Goal: Task Accomplishment & Management: Manage account settings

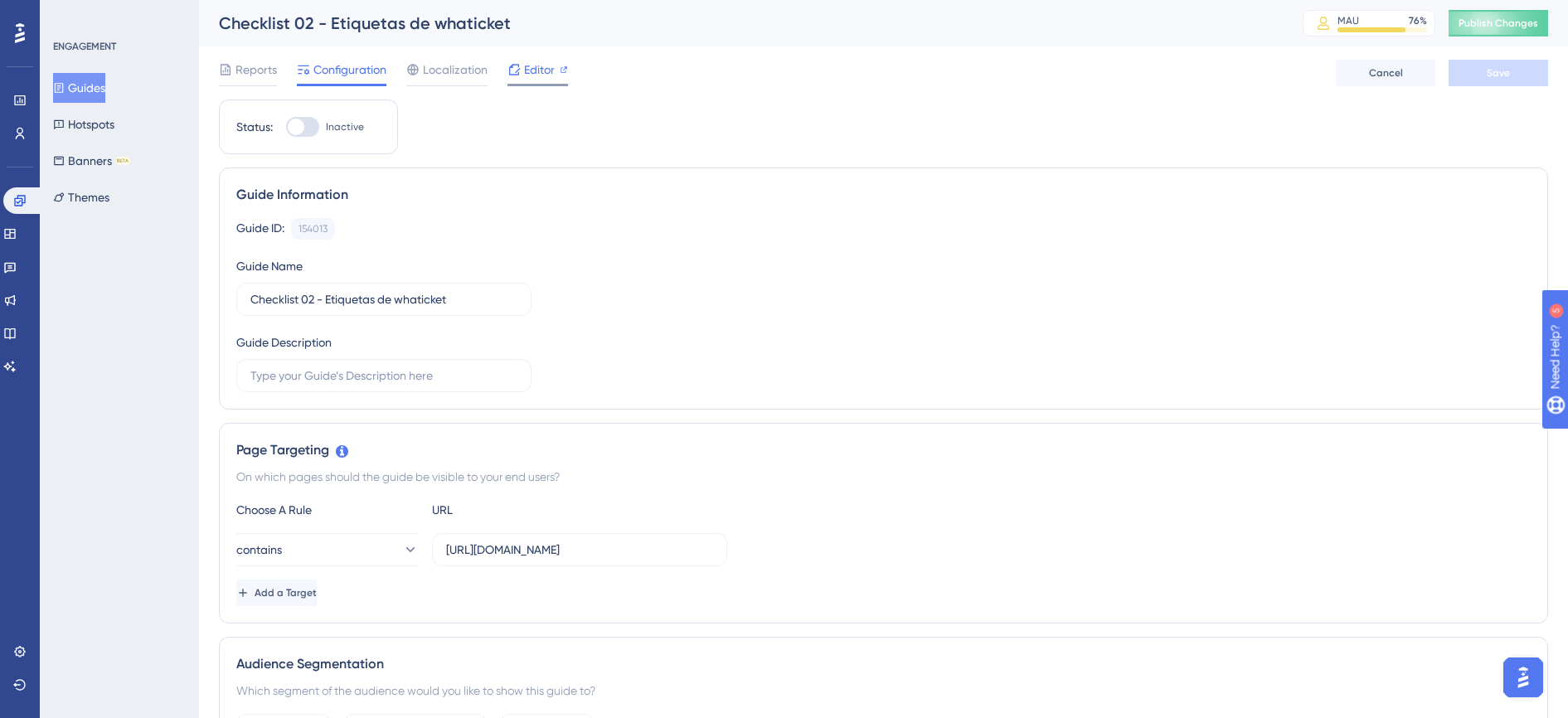
click at [540, 74] on span "Editor" at bounding box center [539, 69] width 30 height 20
click at [526, 70] on span "Editor" at bounding box center [539, 69] width 30 height 20
click at [268, 77] on span "Reports" at bounding box center [257, 69] width 42 height 20
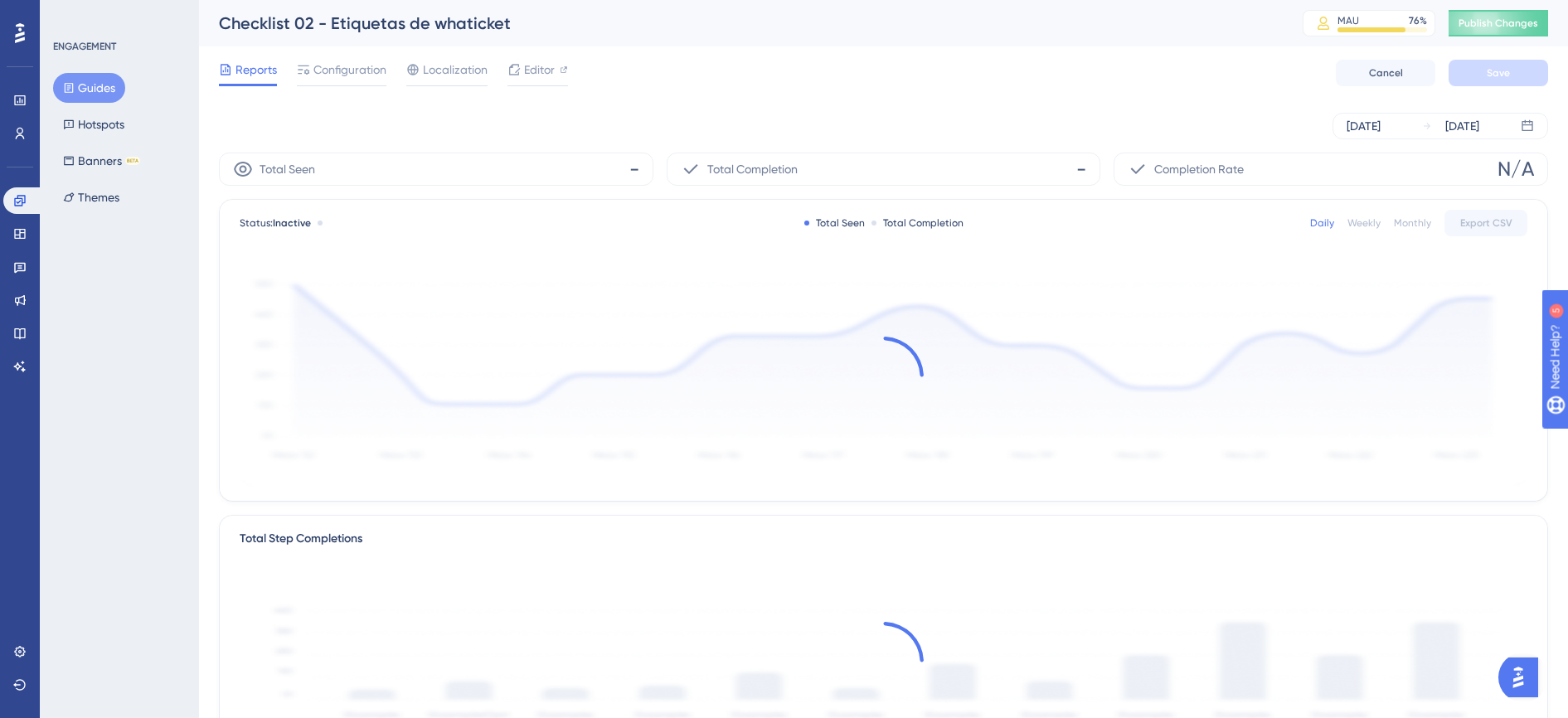
click at [88, 91] on button "Guides" at bounding box center [88, 88] width 72 height 29
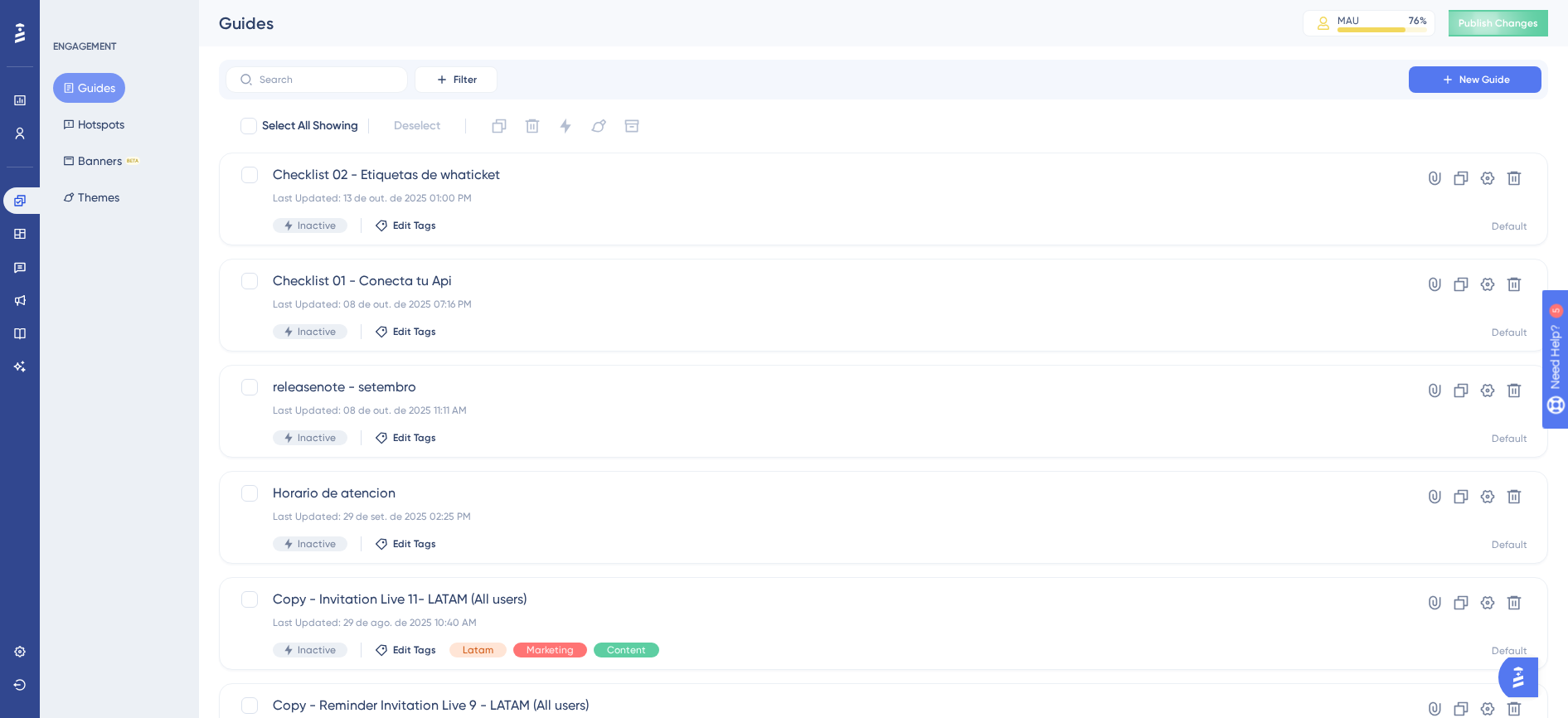
click at [88, 91] on button "Guides" at bounding box center [88, 88] width 72 height 29
click at [644, 210] on div "Checklist 02 - Etiquetas de whaticket Last Updated: 13 de out. de 2025 01:00 PM…" at bounding box center [817, 199] width 1088 height 68
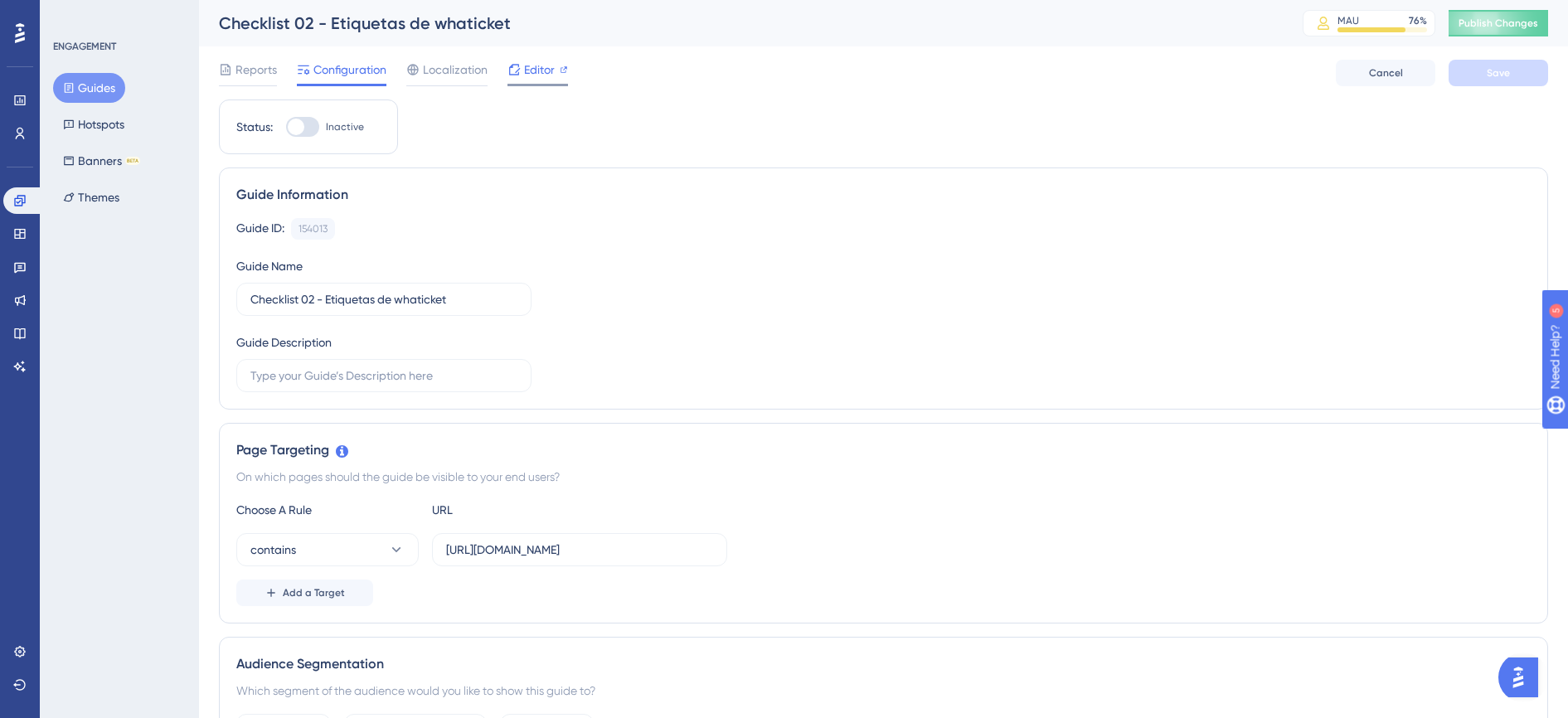
click at [525, 66] on span "Editor" at bounding box center [539, 69] width 30 height 20
click at [82, 90] on button "Guides" at bounding box center [88, 88] width 72 height 29
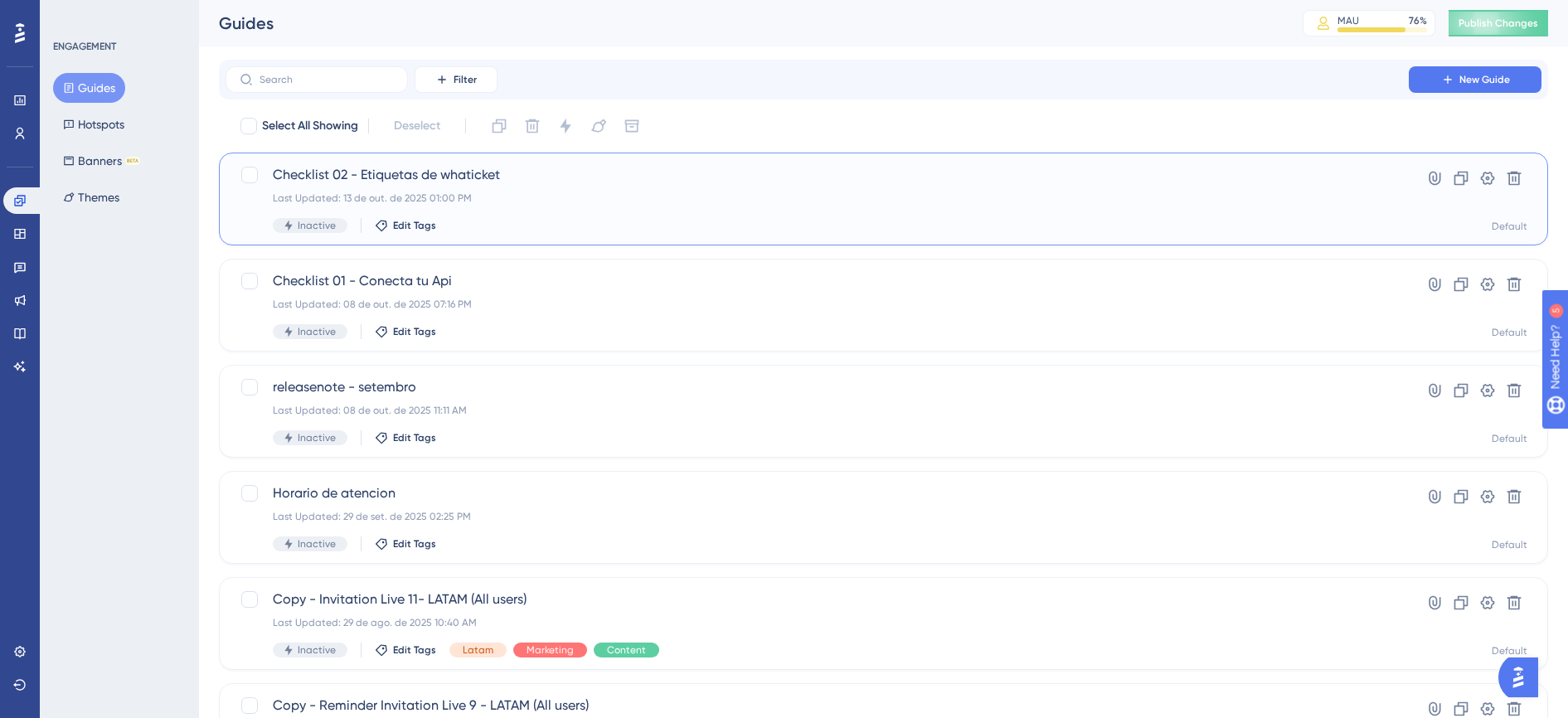
click at [570, 188] on div "Checklist 02 - Etiquetas de whaticket Last Updated: 13 de out. de 2025 01:00 PM…" at bounding box center [817, 199] width 1088 height 68
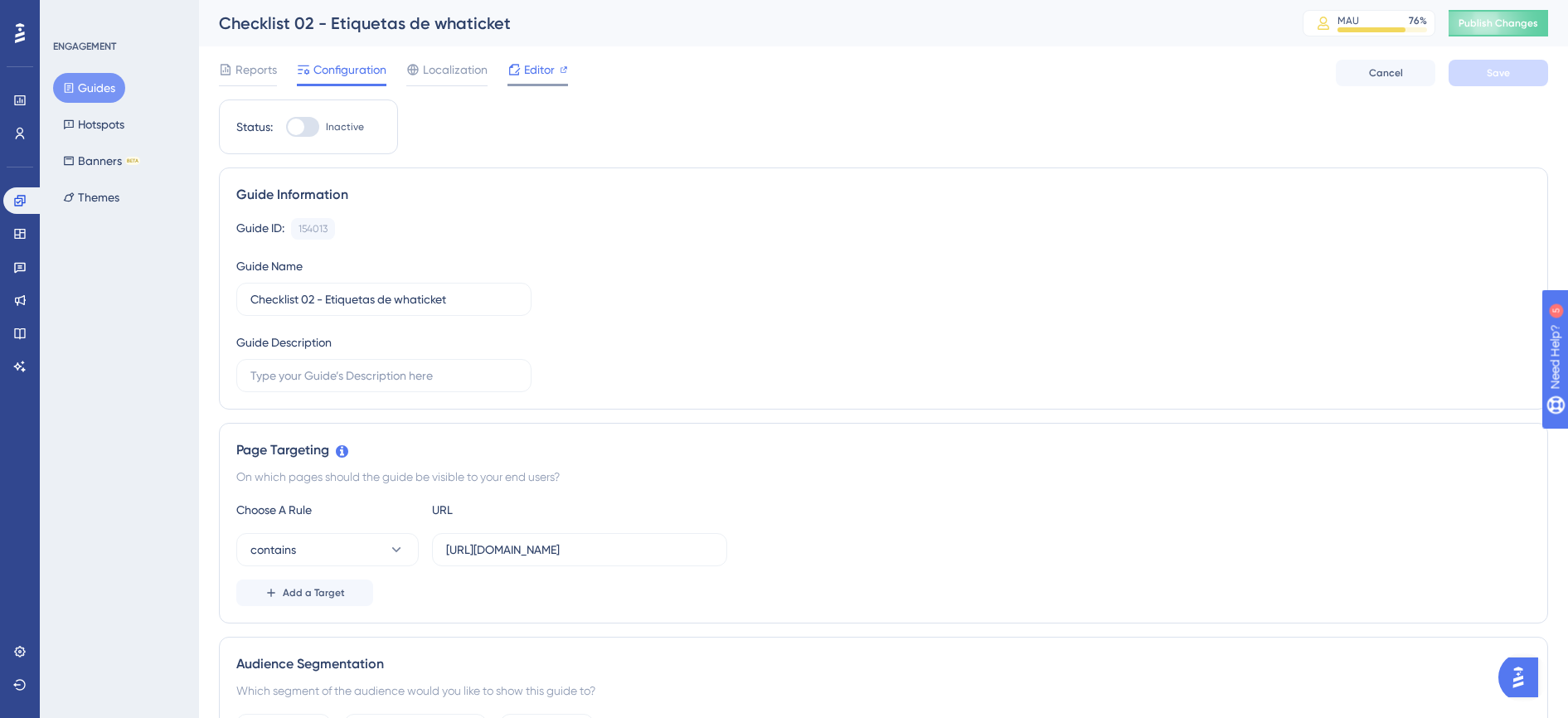
click at [512, 76] on div at bounding box center [513, 69] width 13 height 20
click at [530, 69] on span "Editor" at bounding box center [539, 69] width 30 height 20
click at [104, 103] on div "Guides Hotspots Banners BETA Themes" at bounding box center [120, 142] width 134 height 140
click at [104, 96] on button "Guides" at bounding box center [88, 88] width 72 height 29
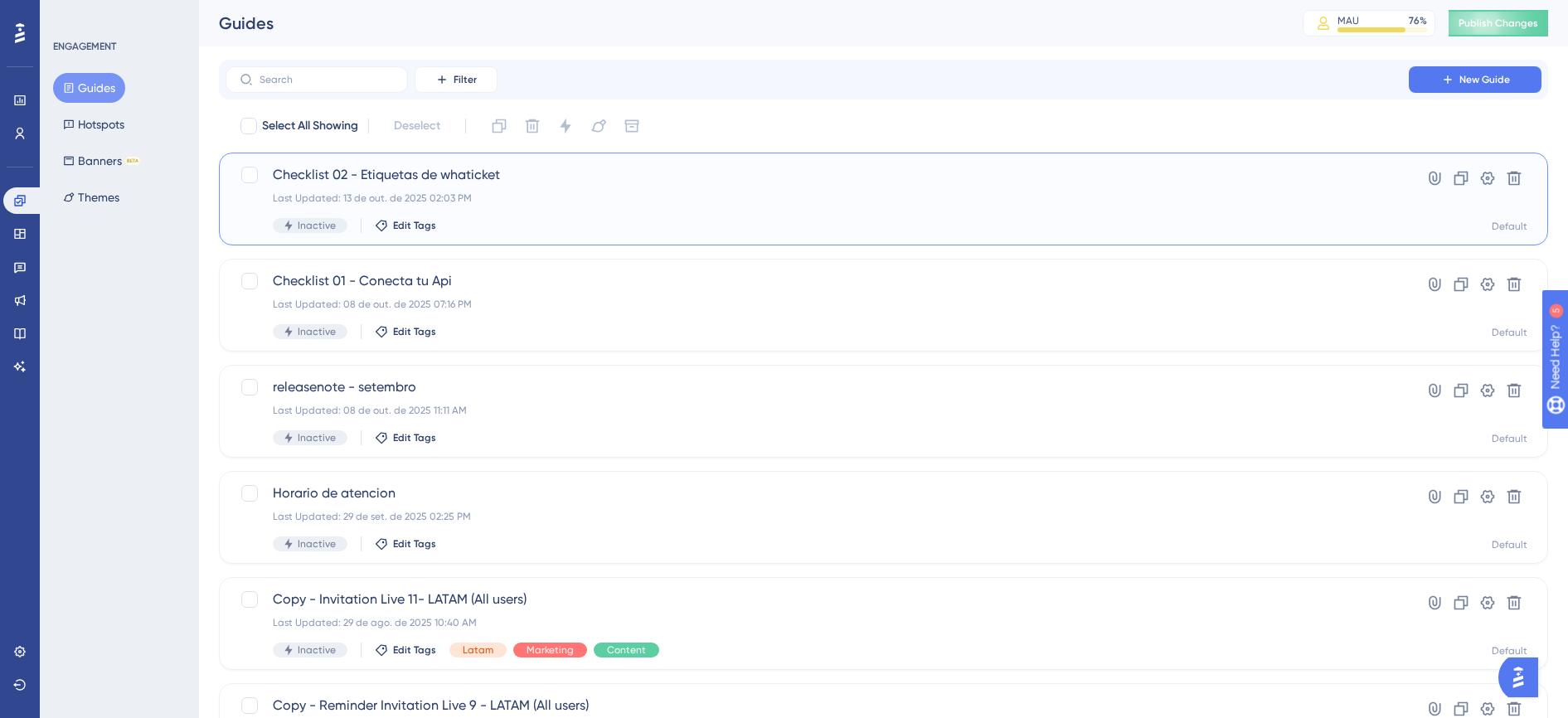
click at [665, 213] on div "Checklist 02 - Etiquetas de whaticket Last Updated: 13 de out. de 2025 02:03 PM…" at bounding box center [817, 199] width 1088 height 68
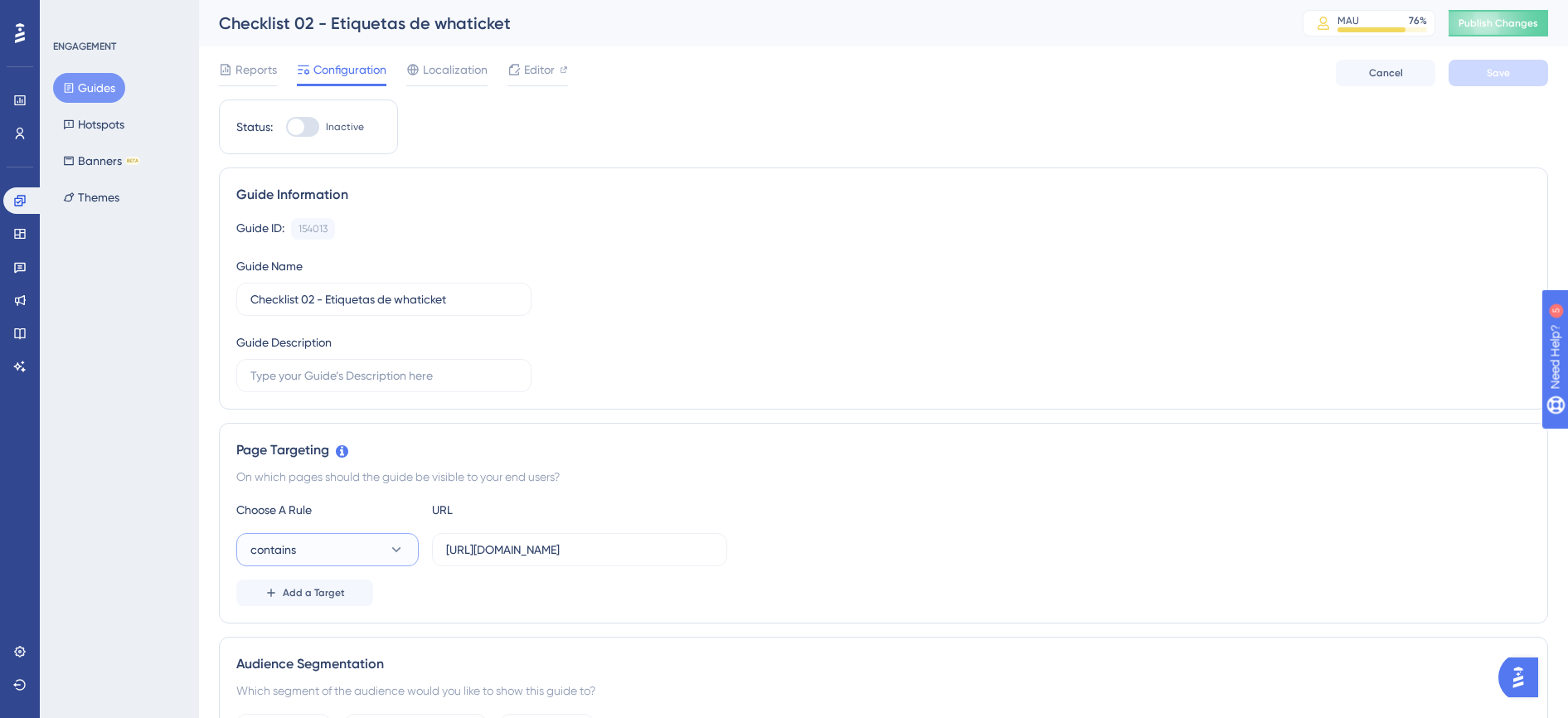
click at [282, 538] on button "contains" at bounding box center [328, 550] width 182 height 33
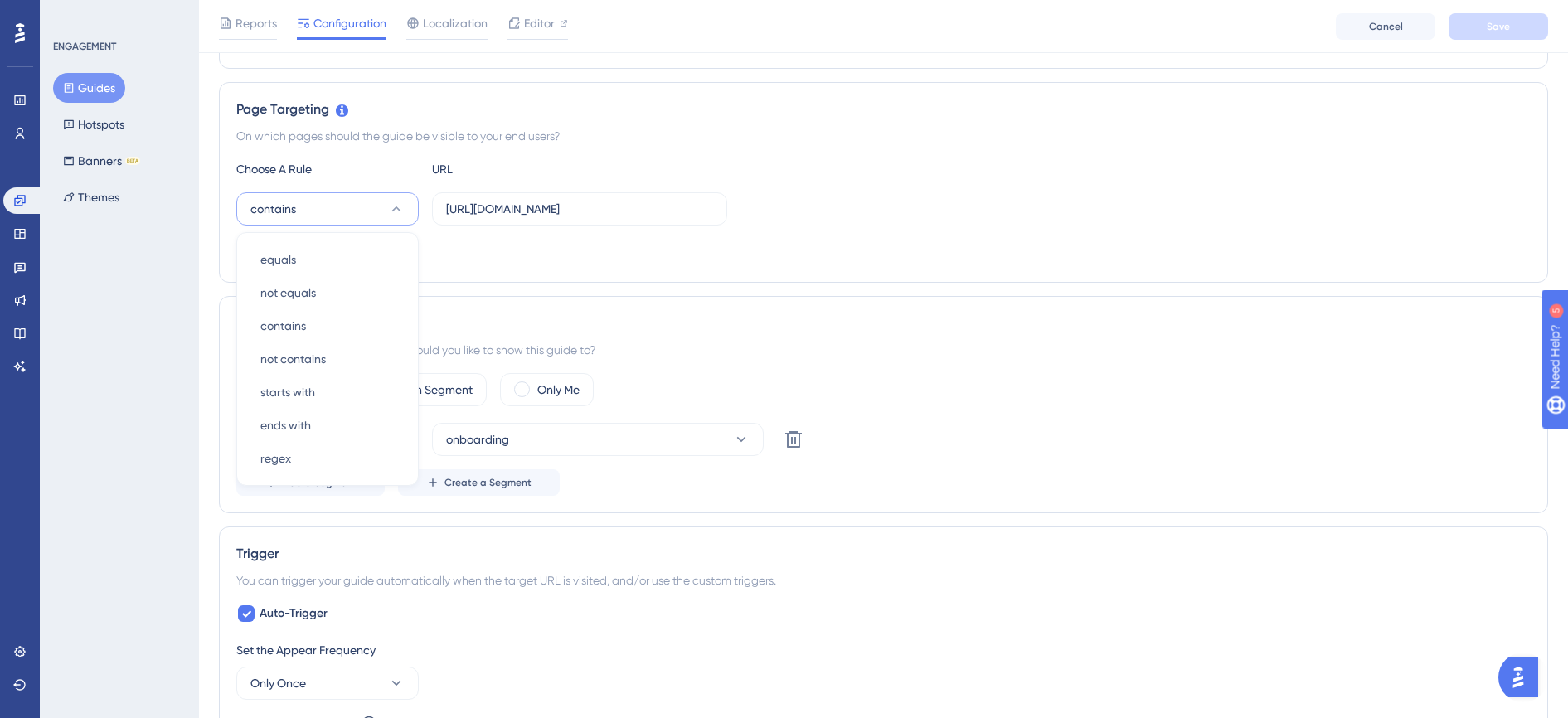
click at [1051, 299] on div "Audience Segmentation Which segment of the audience would you like to show this…" at bounding box center [883, 404] width 1330 height 218
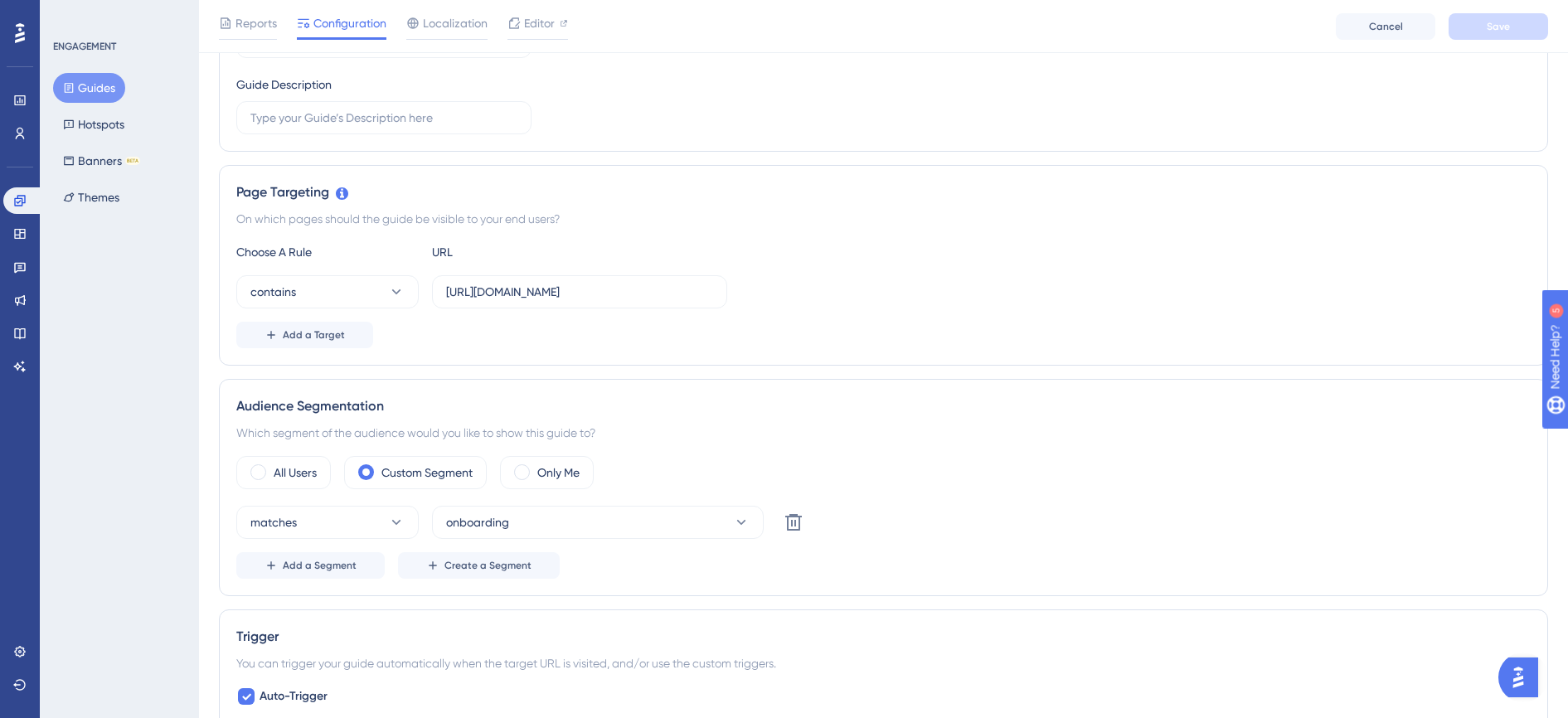
scroll to position [209, 0]
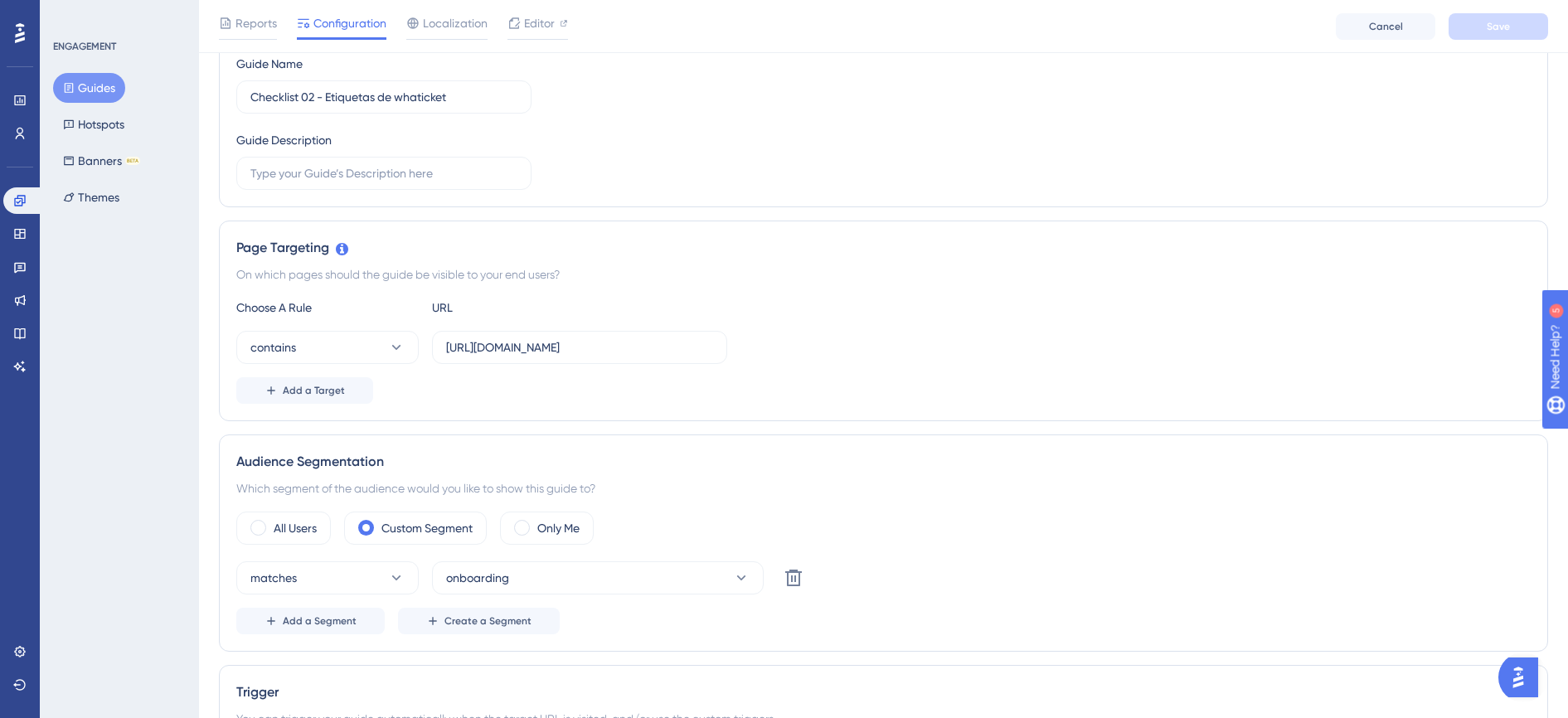
click at [112, 85] on button "Guides" at bounding box center [88, 88] width 72 height 29
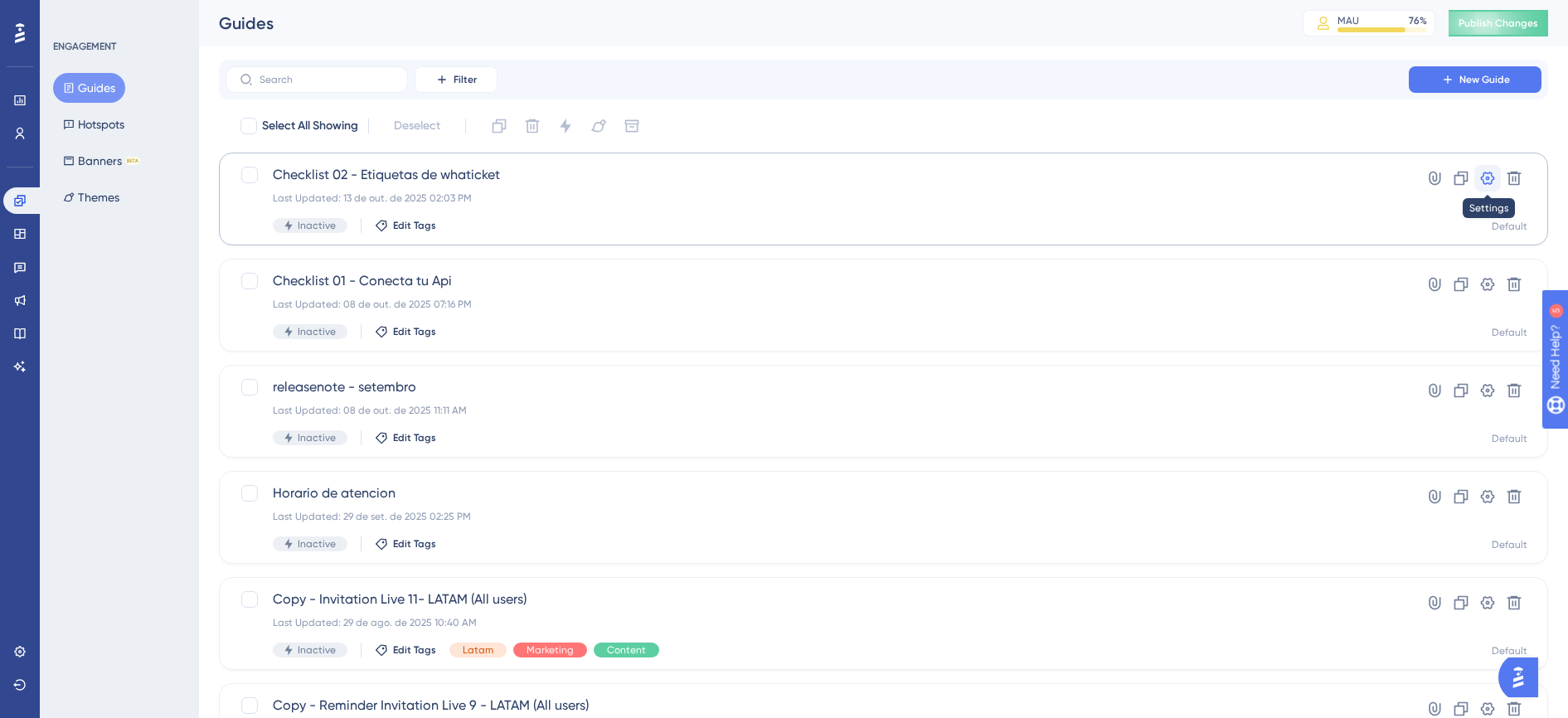
click at [1500, 179] on button at bounding box center [1487, 178] width 27 height 27
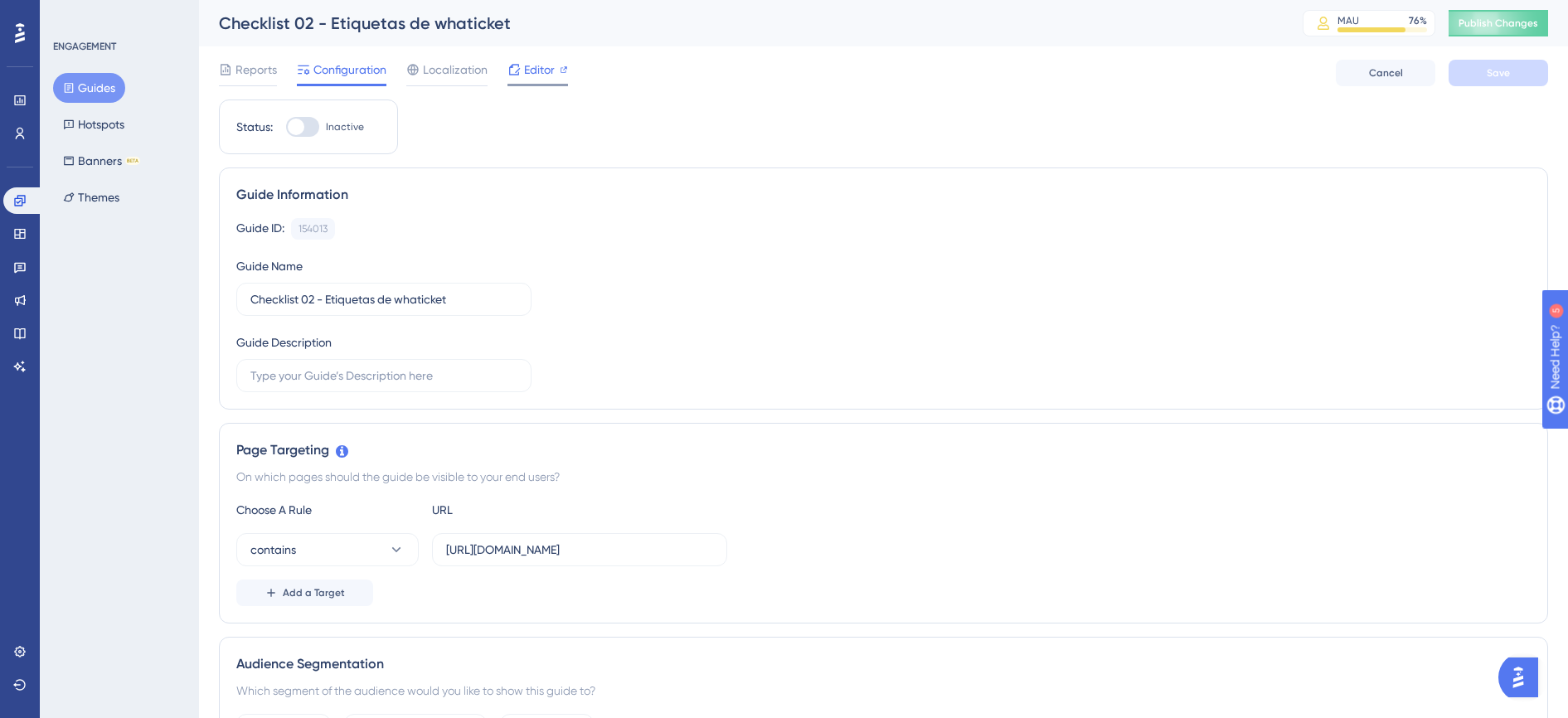
click at [537, 76] on span "Editor" at bounding box center [539, 69] width 30 height 20
click at [1480, 715] on div "All Users Custom Segment Only Me" at bounding box center [884, 730] width 1295 height 33
click at [1491, 29] on span "Publish Changes" at bounding box center [1499, 23] width 80 height 13
click at [528, 78] on span "Editor" at bounding box center [539, 69] width 30 height 20
click at [16, 130] on icon at bounding box center [19, 133] width 13 height 13
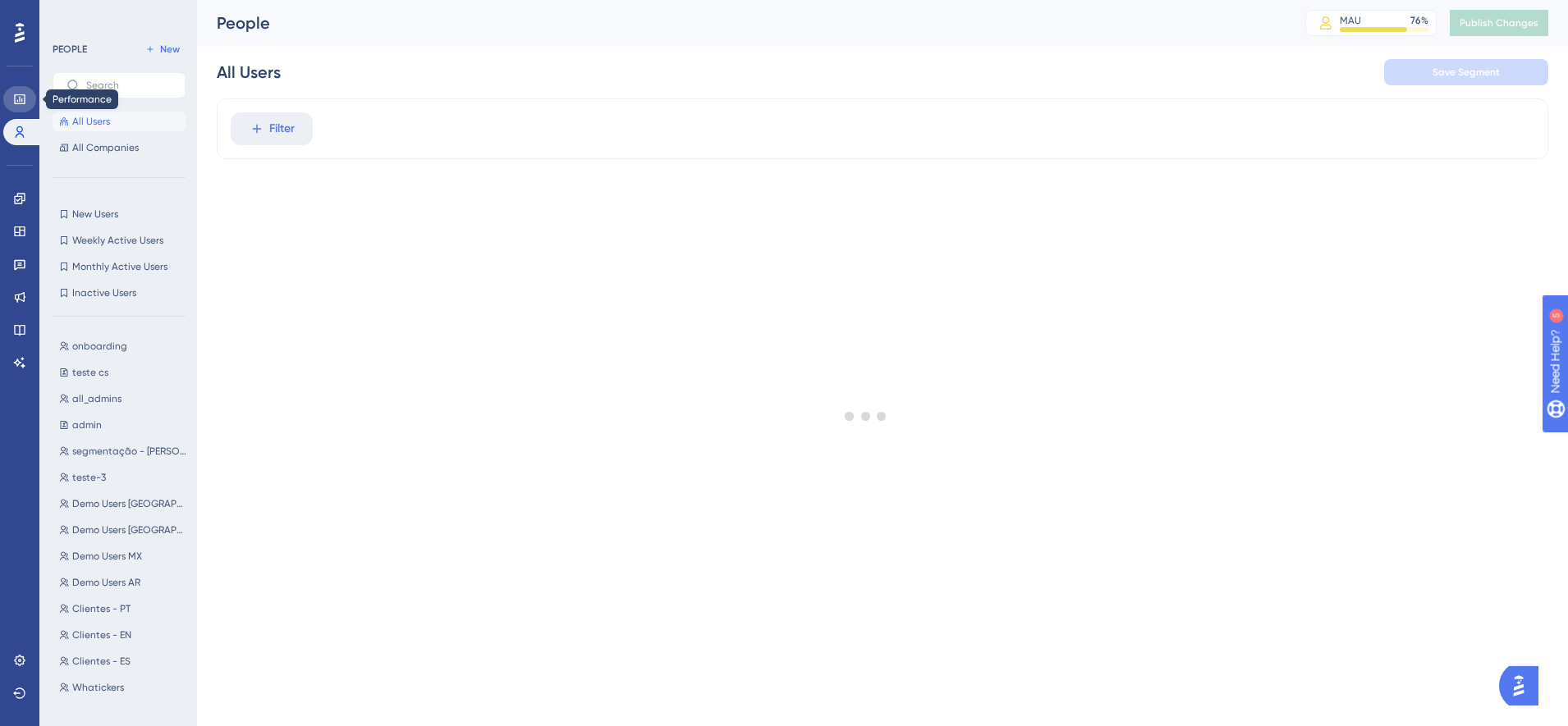
click at [28, 101] on link at bounding box center [20, 99] width 33 height 27
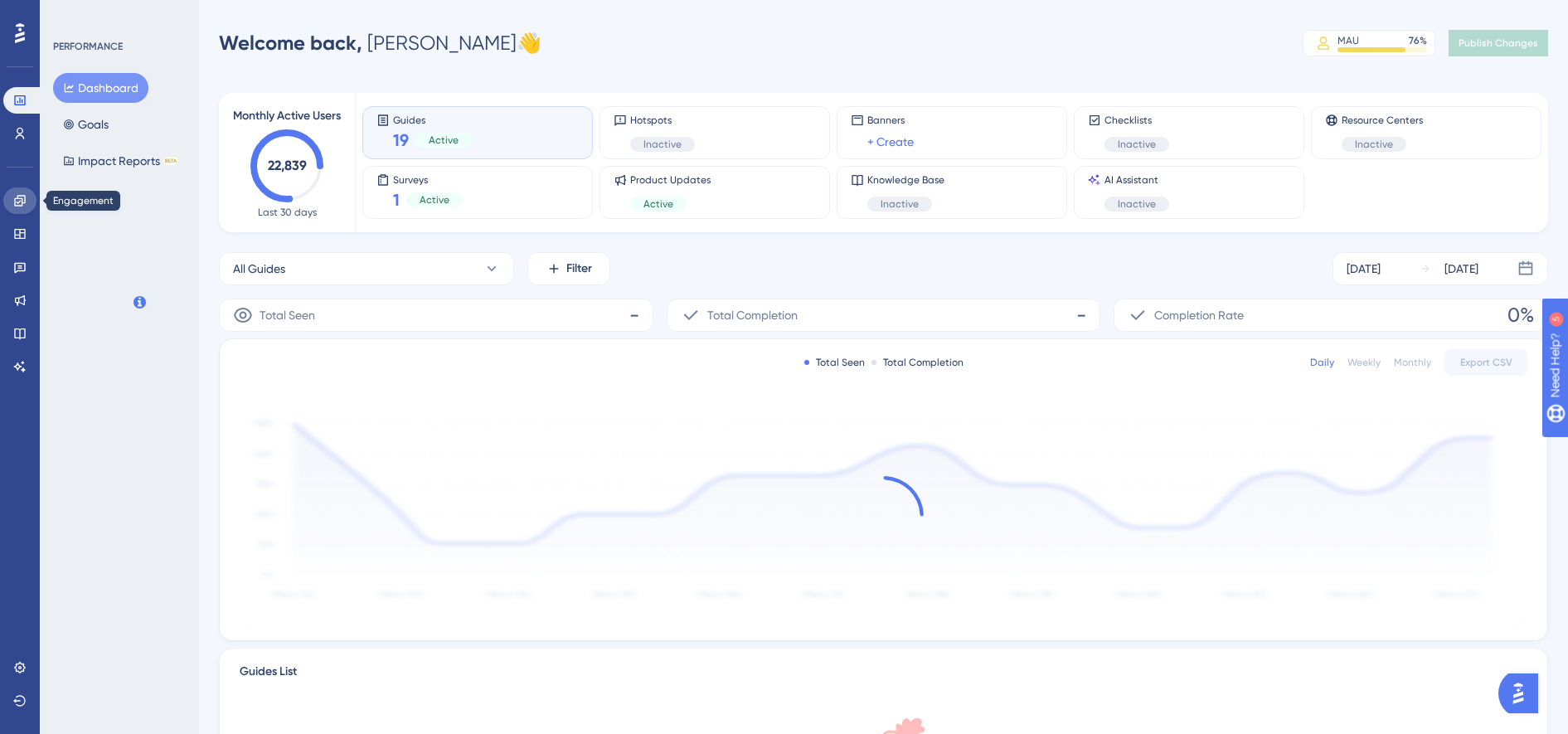
click at [29, 204] on link at bounding box center [20, 200] width 33 height 27
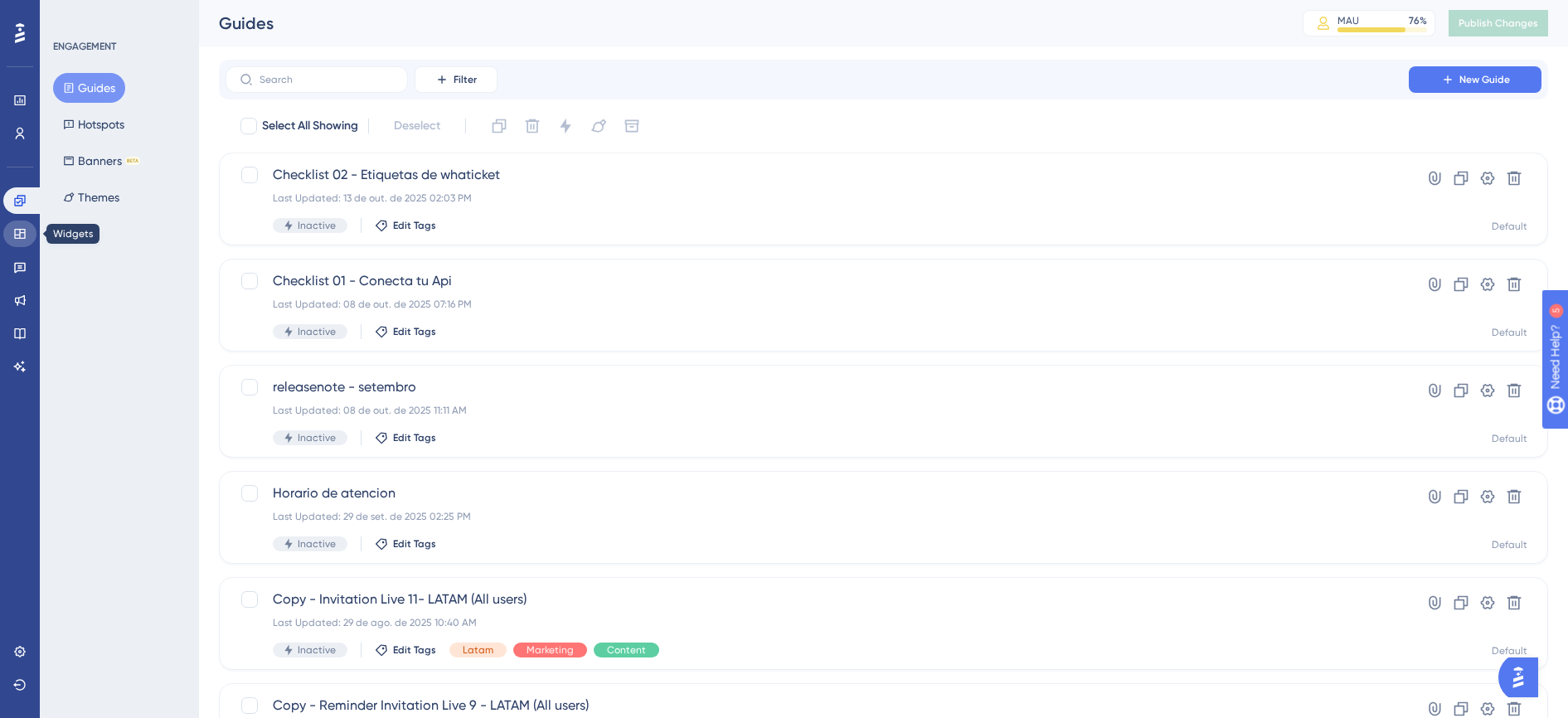
click at [19, 237] on icon at bounding box center [19, 233] width 13 height 13
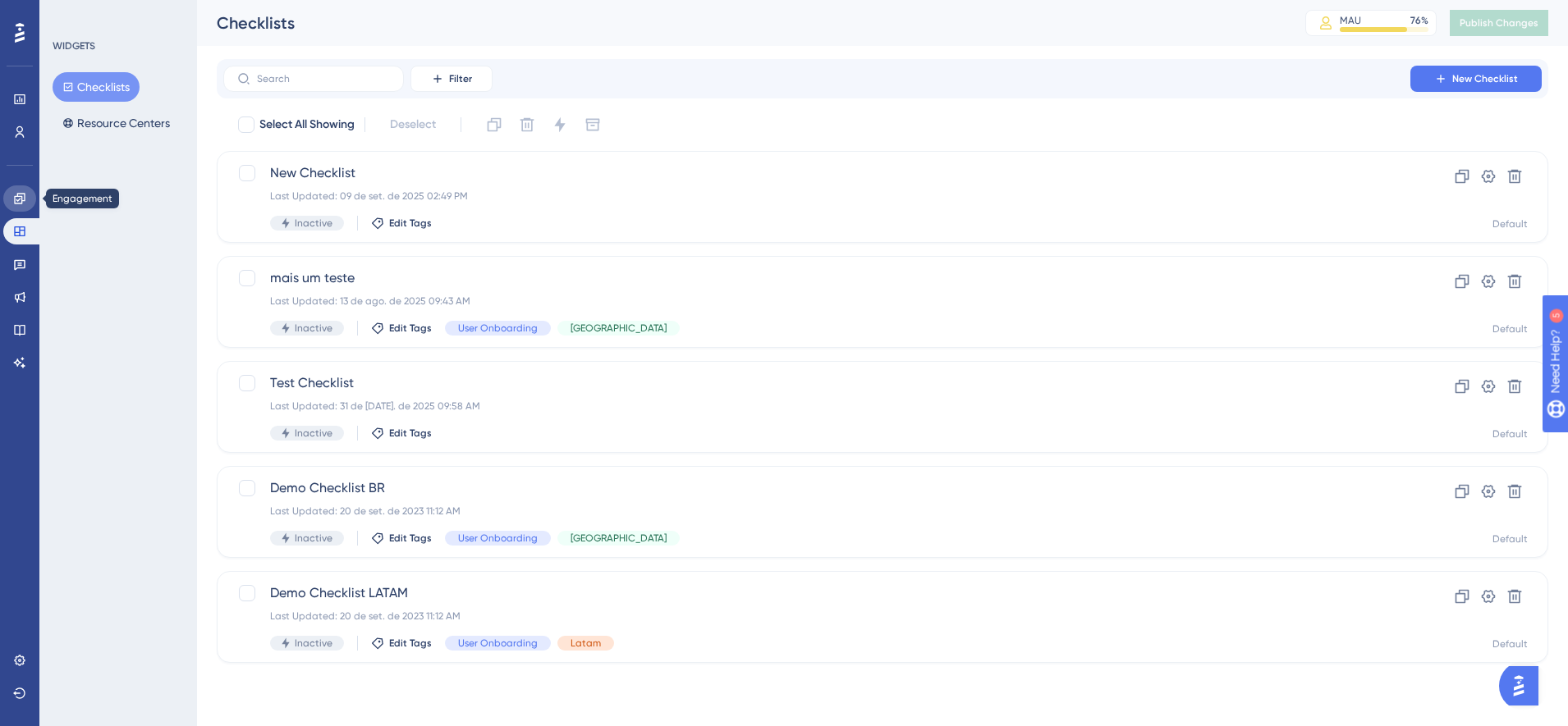
click at [17, 195] on icon at bounding box center [19, 198] width 10 height 10
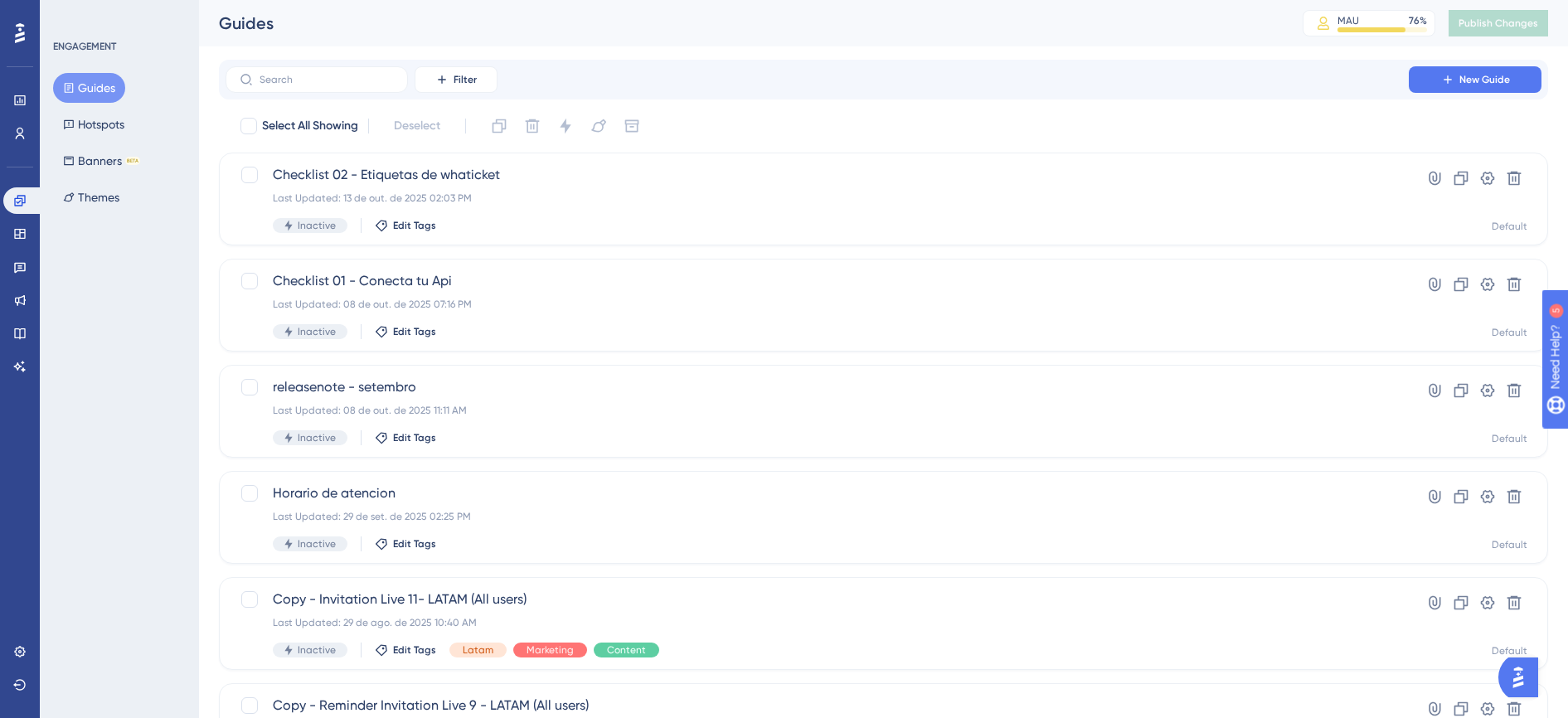
click at [959, 35] on div "Guides MAU 76 % Click to see add-on and upgrade options Publish Changes" at bounding box center [883, 23] width 1369 height 47
click at [567, 206] on div "Checklist 02 - Etiquetas de whaticket Last Updated: 13 de out. de 2025 02:03 PM…" at bounding box center [817, 199] width 1088 height 68
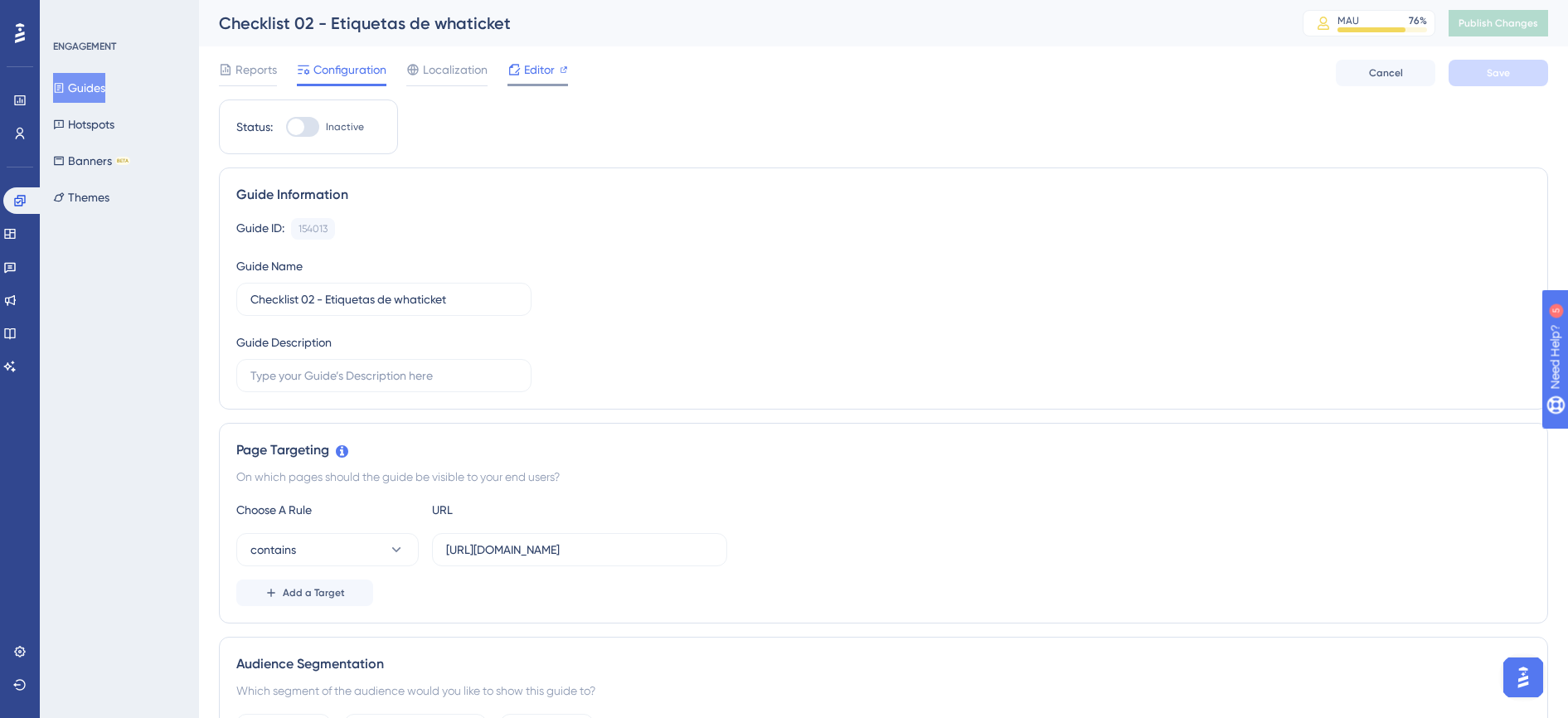
click at [538, 73] on span "Editor" at bounding box center [539, 69] width 30 height 20
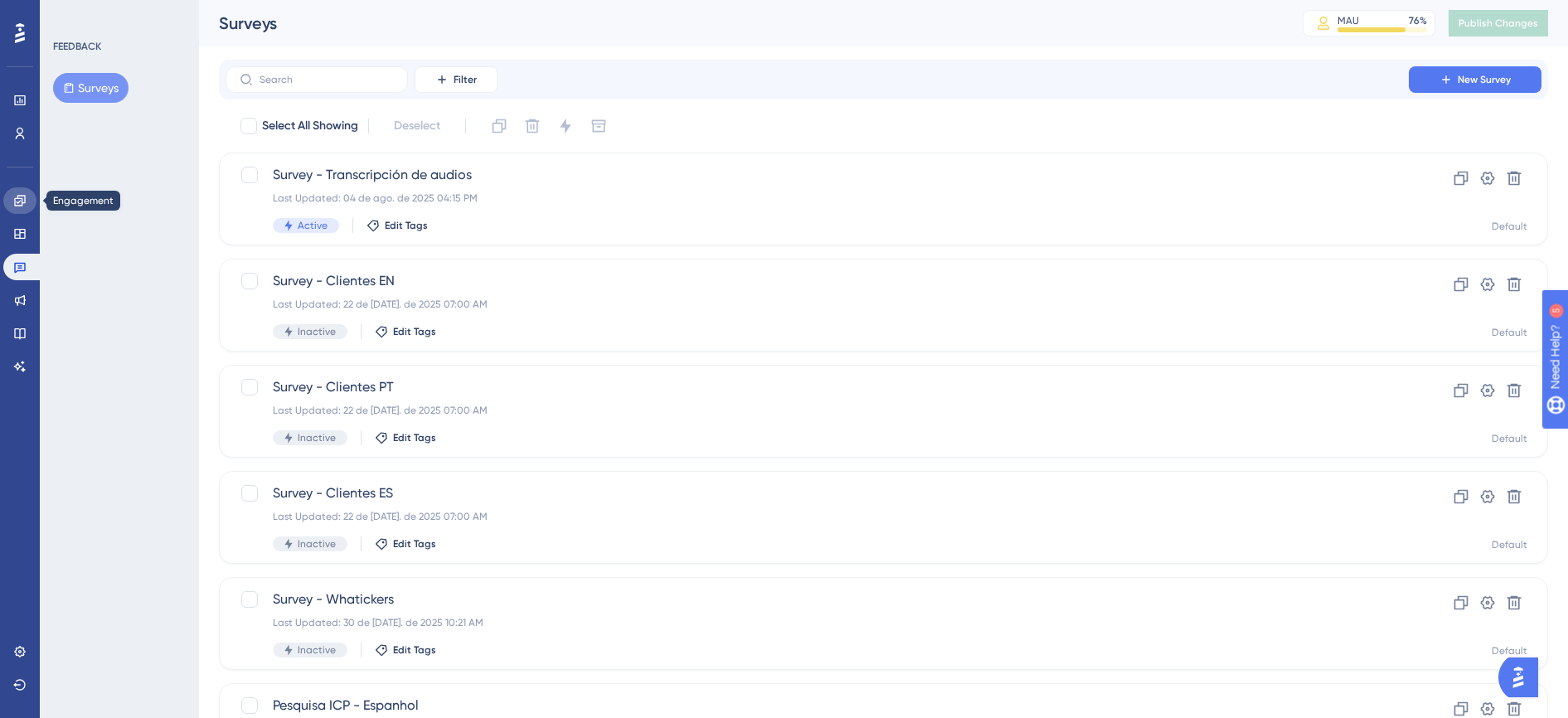
click at [26, 202] on icon at bounding box center [19, 200] width 13 height 13
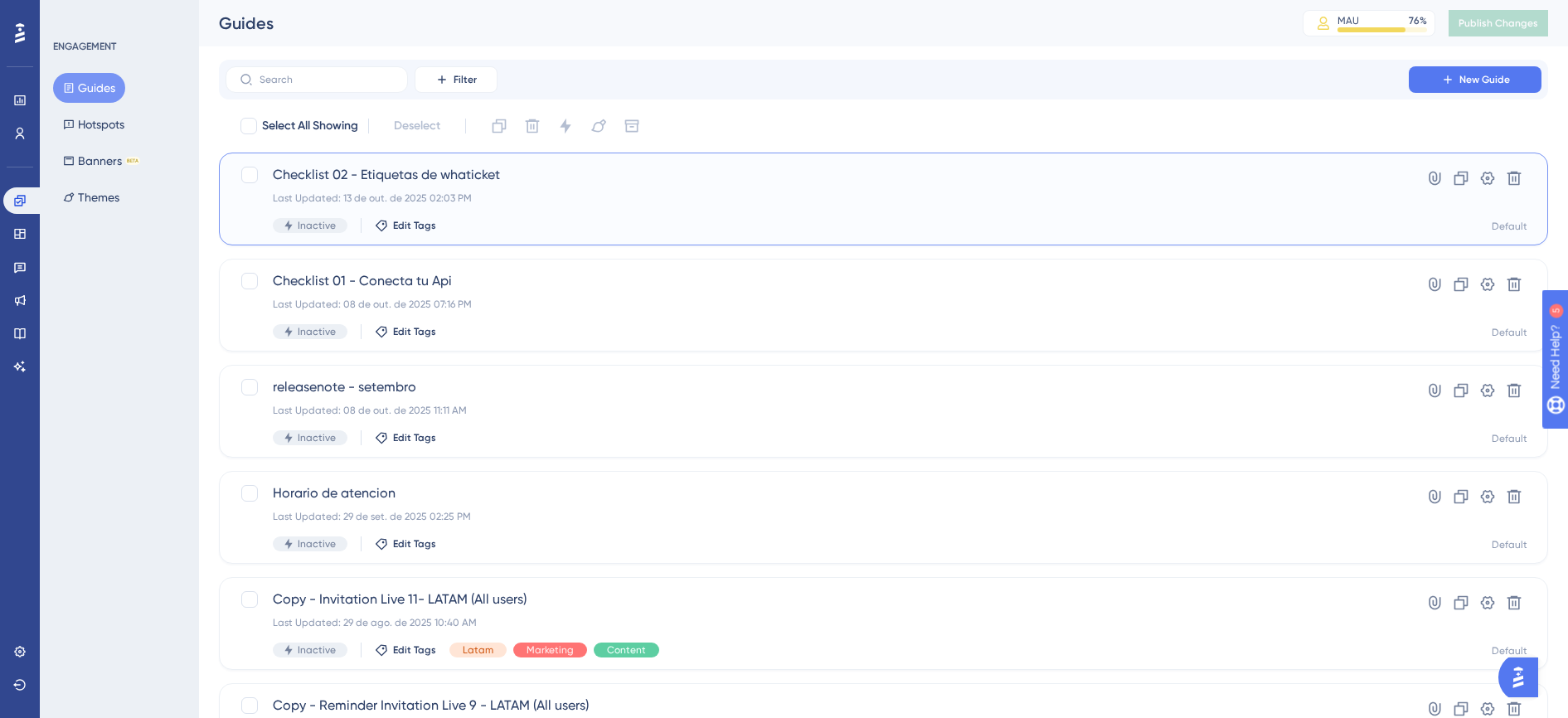
click at [684, 212] on div "Checklist 02 - Etiquetas de whaticket Last Updated: 13 de out. de 2025 02:03 PM…" at bounding box center [817, 199] width 1088 height 68
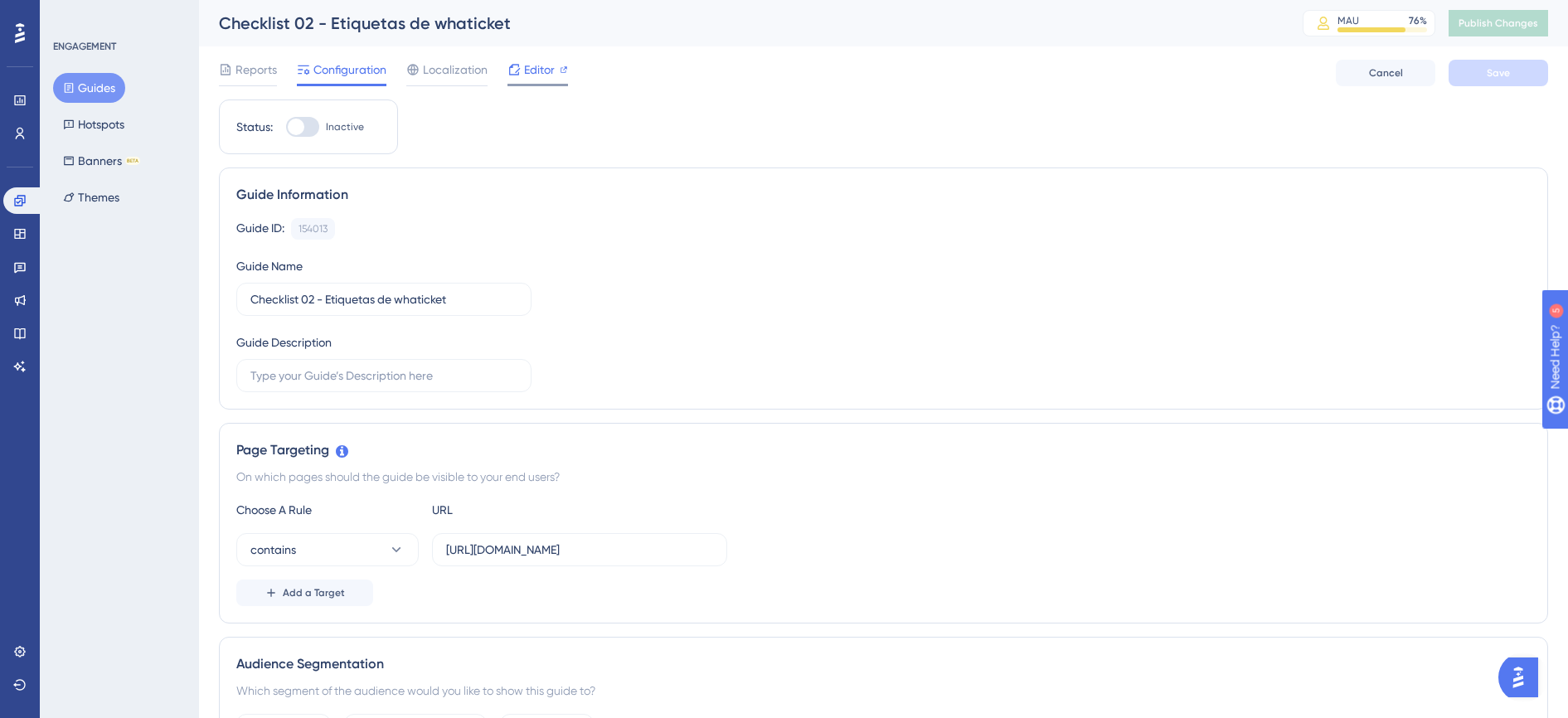
click at [546, 71] on span "Editor" at bounding box center [539, 69] width 30 height 20
click at [257, 75] on span "Reports" at bounding box center [257, 69] width 42 height 20
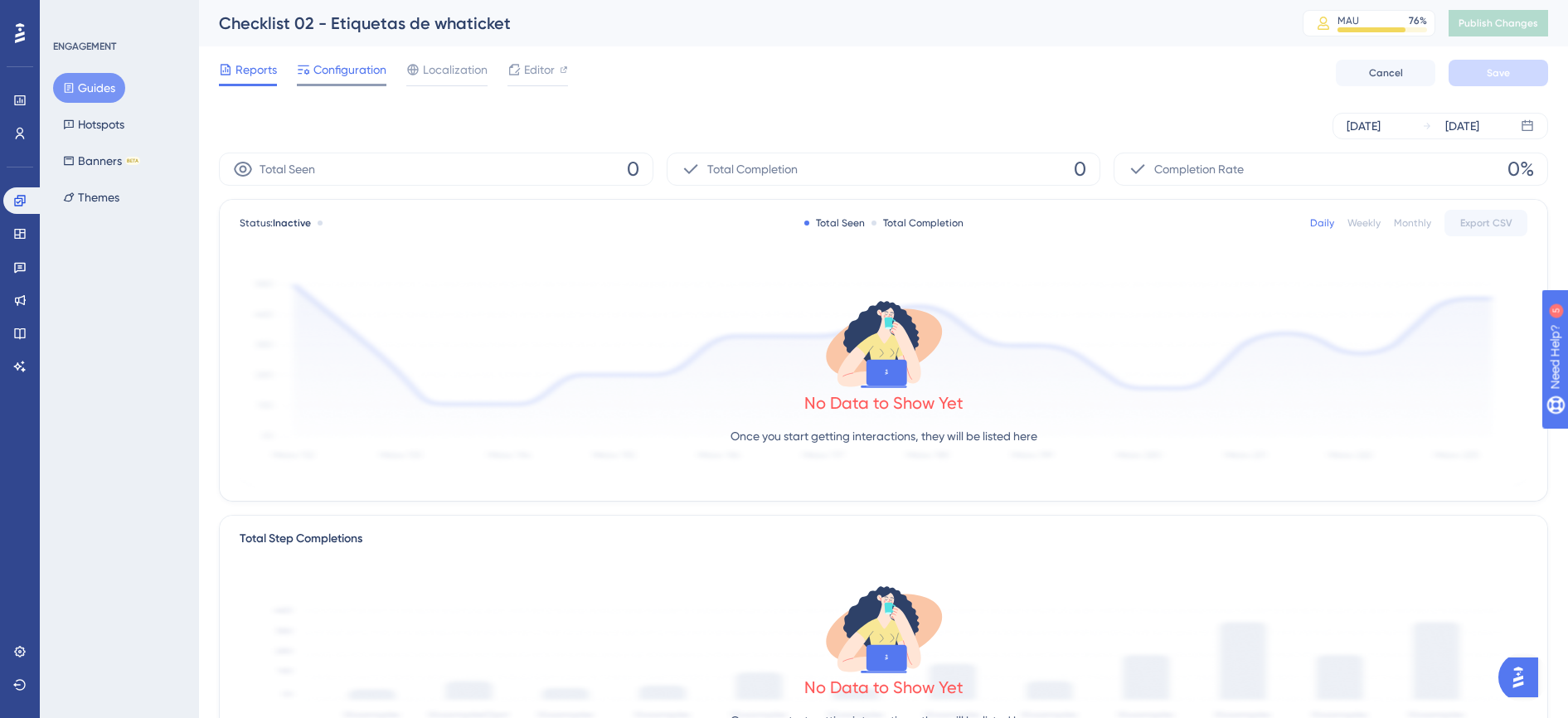
click at [352, 76] on span "Configuration" at bounding box center [350, 69] width 73 height 20
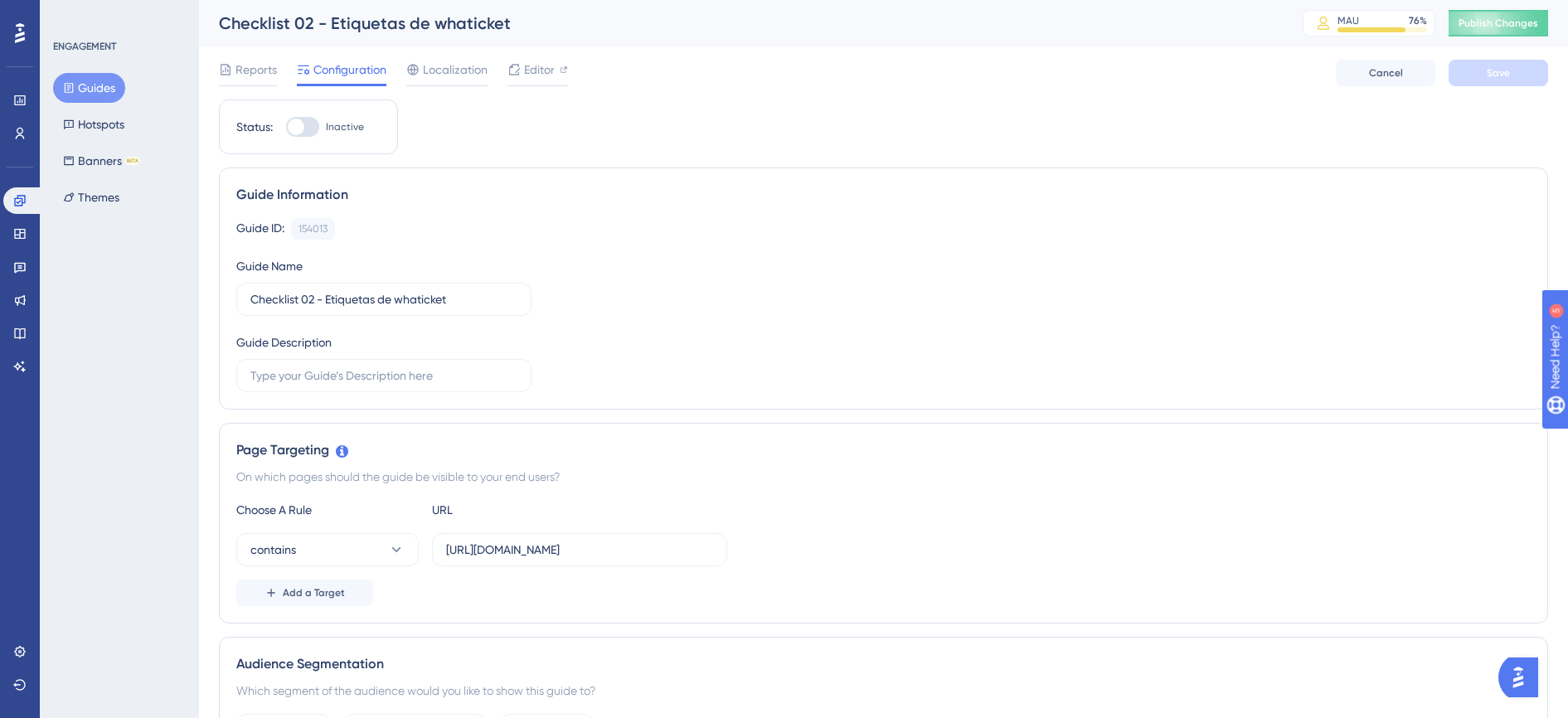
click at [99, 94] on button "Guides" at bounding box center [88, 88] width 72 height 29
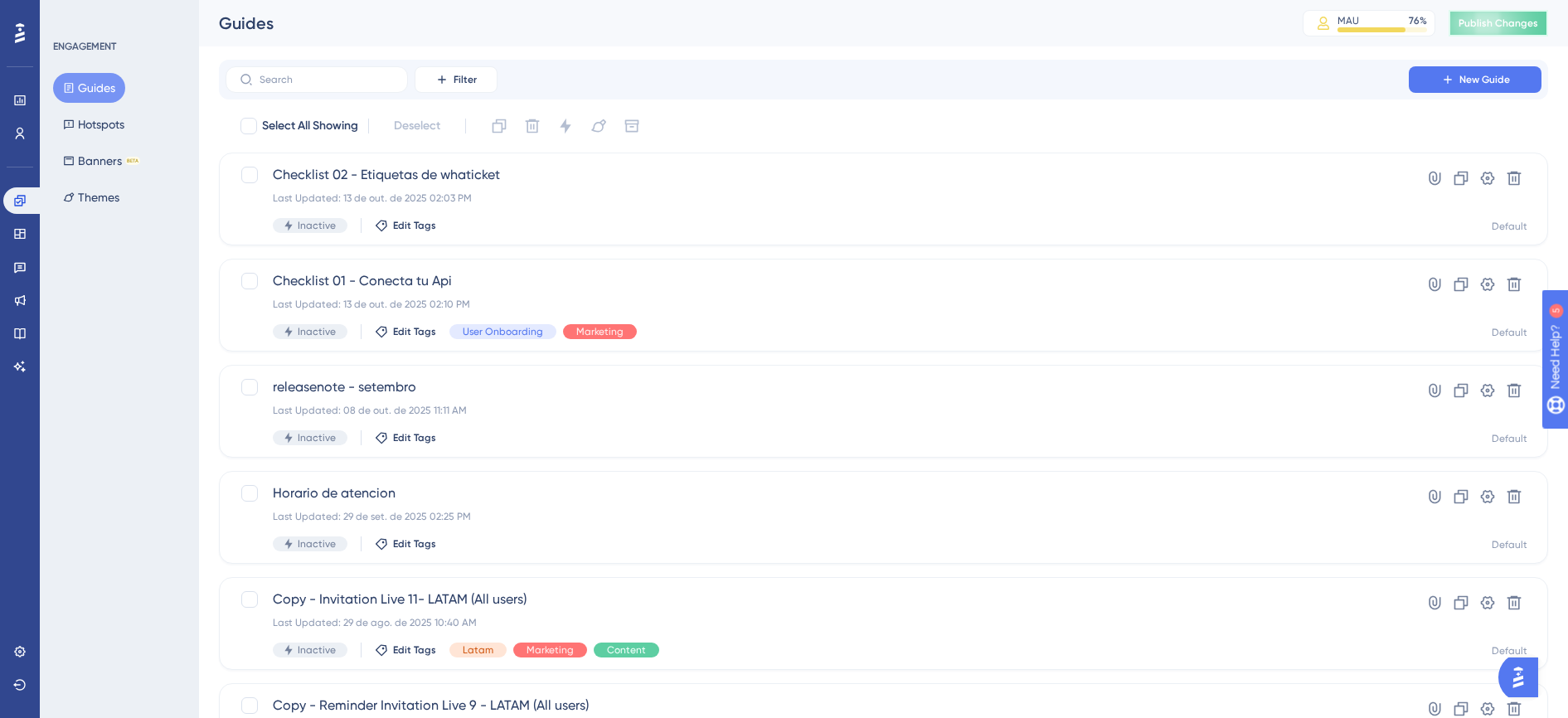
click at [1539, 23] on span "Publish Changes" at bounding box center [1499, 23] width 80 height 13
click at [728, 211] on div "Checklist 02 - Etiquetas de whaticket Last Updated: 13 de out. de 2025 02:12 PM…" at bounding box center [817, 199] width 1088 height 68
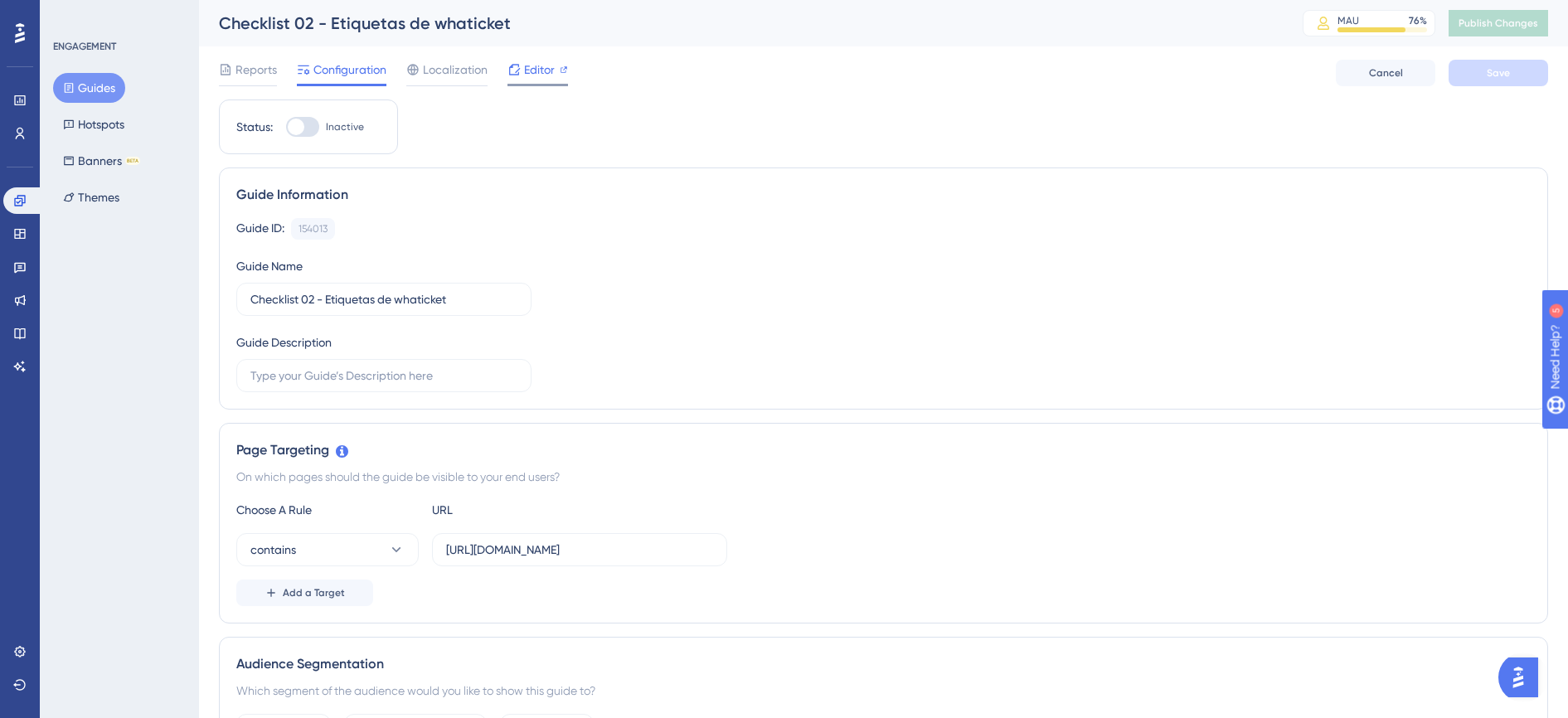
click at [540, 76] on span "Editor" at bounding box center [539, 69] width 30 height 20
click at [95, 84] on button "Guides" at bounding box center [88, 88] width 72 height 29
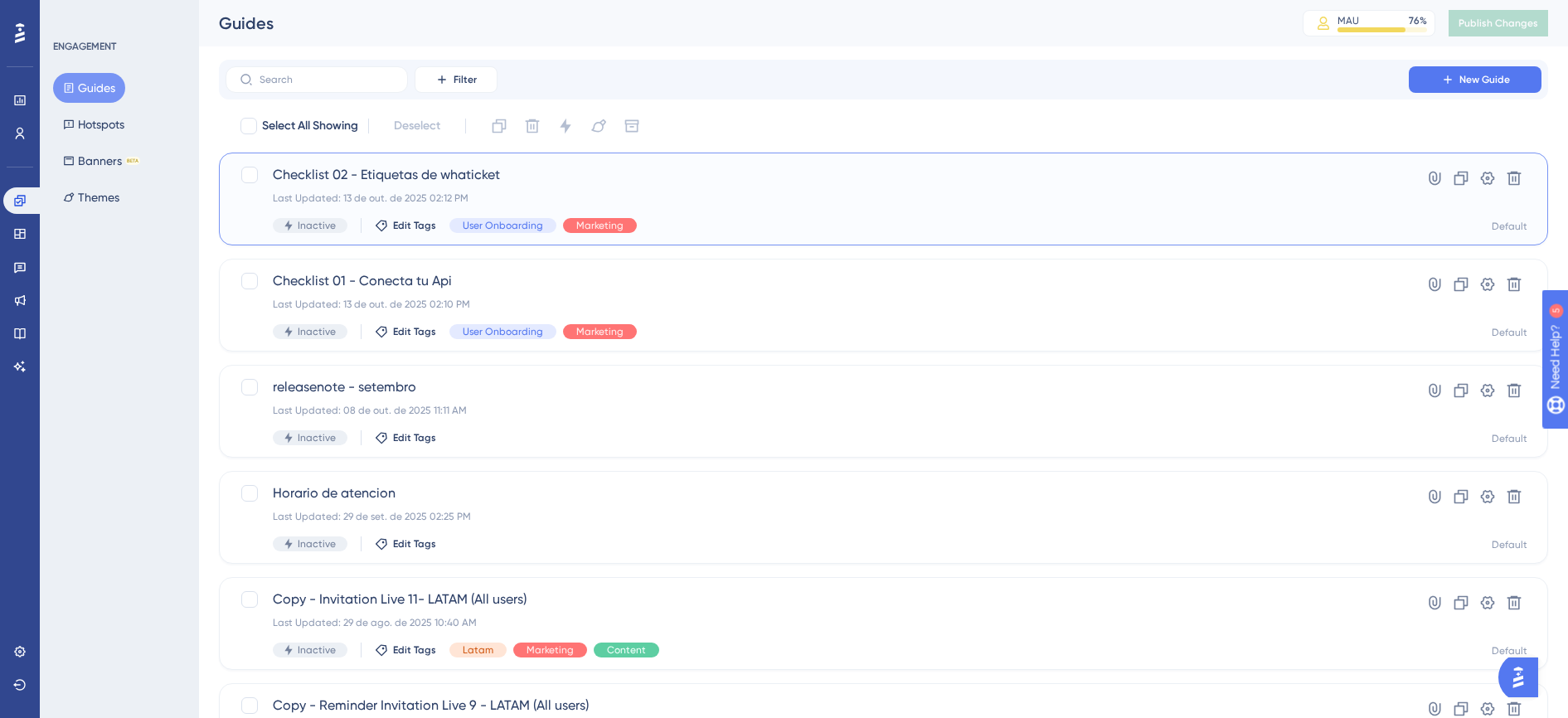
click at [1173, 212] on div "Checklist 02 - Etiquetas de whaticket Last Updated: 13 de out. de 2025 02:12 PM…" at bounding box center [817, 199] width 1088 height 68
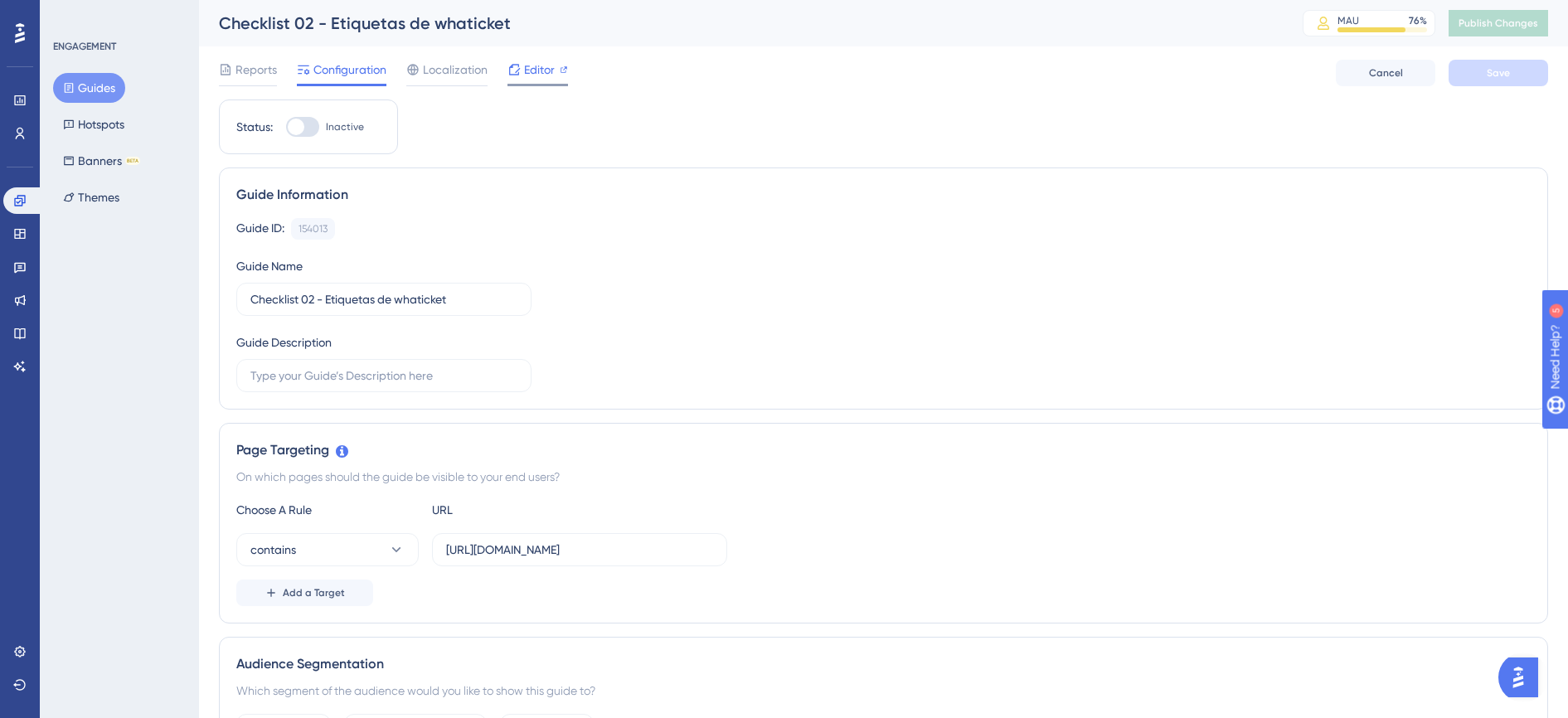
click at [513, 69] on icon at bounding box center [513, 69] width 13 height 13
click at [25, 671] on div "Settings Logout" at bounding box center [20, 668] width 33 height 60
click at [25, 680] on icon at bounding box center [19, 684] width 13 height 13
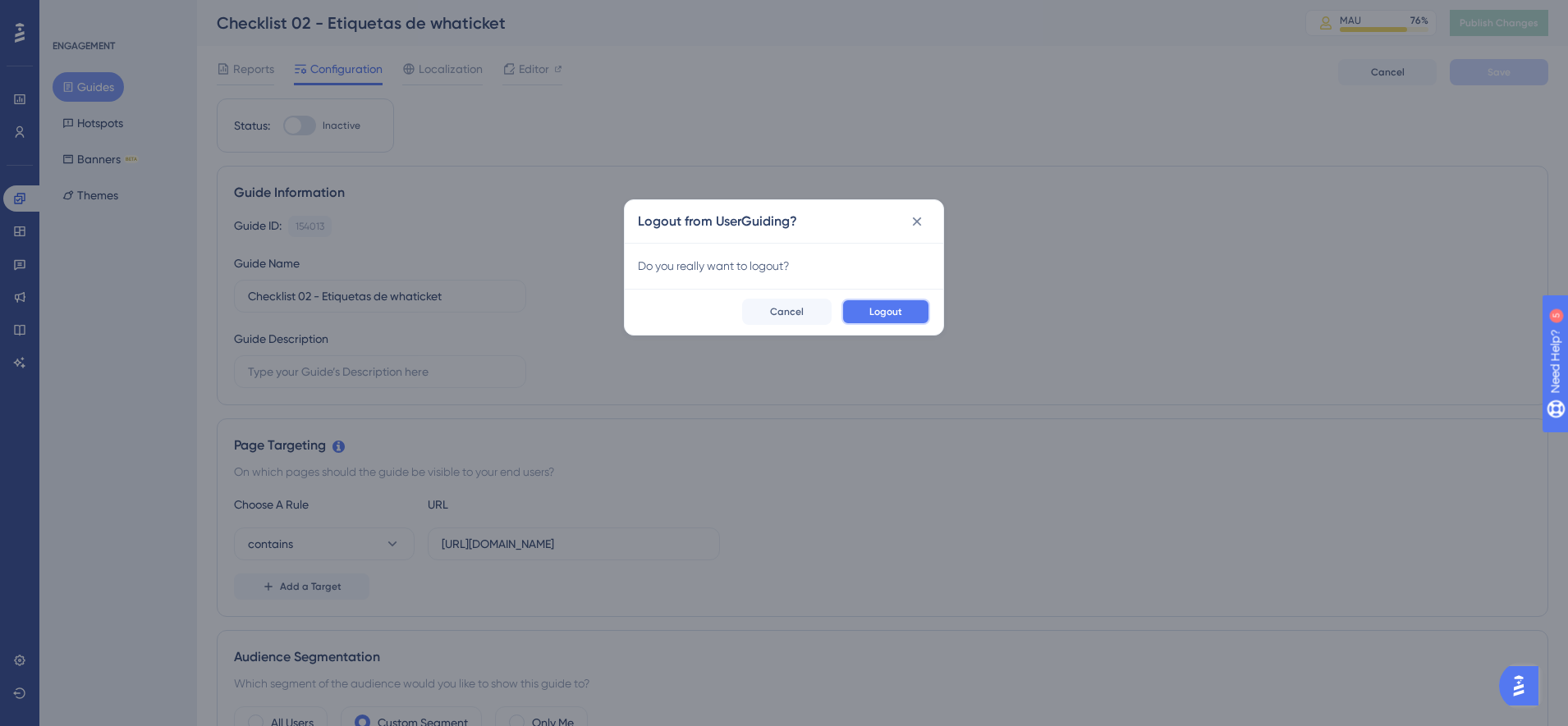
click at [877, 313] on span "Logout" at bounding box center [886, 312] width 33 height 13
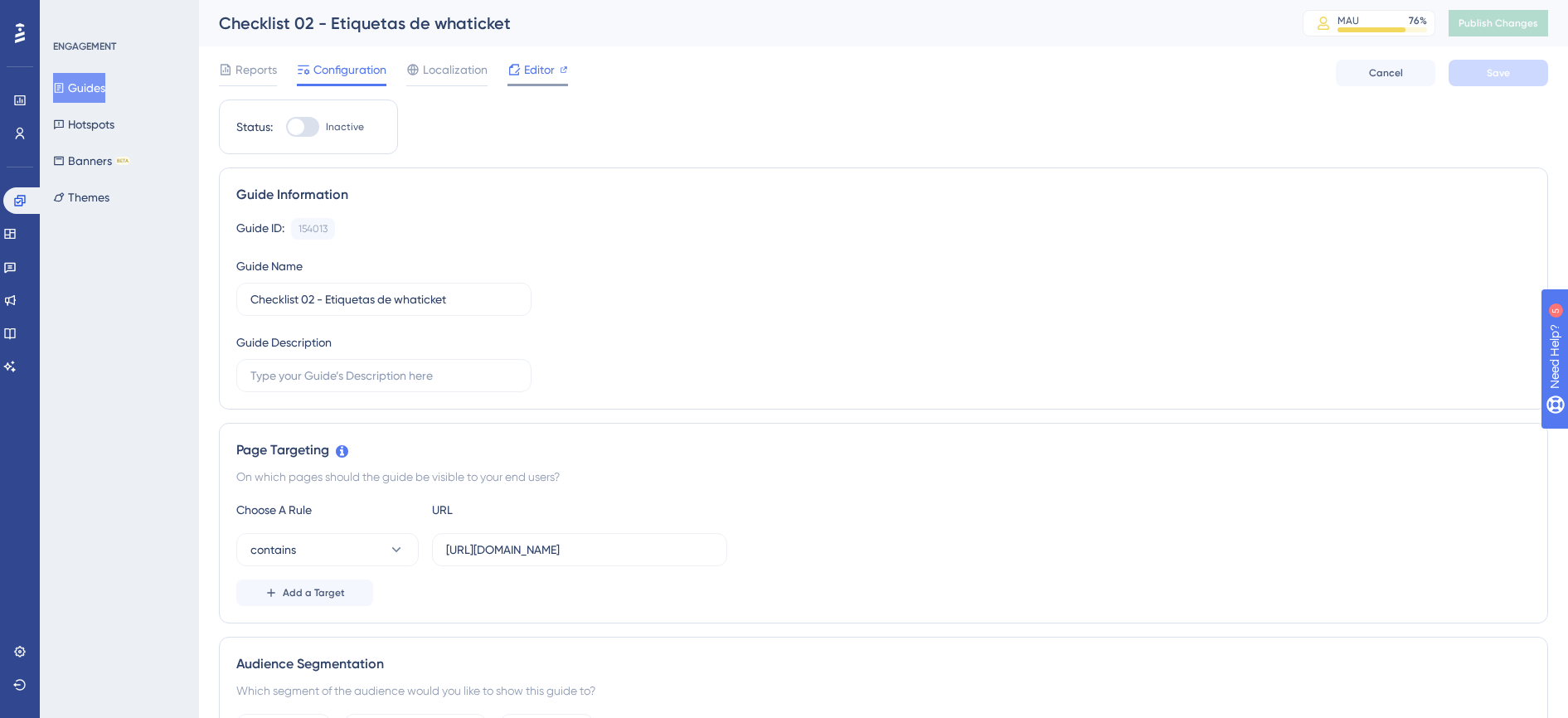
click at [557, 72] on div "Editor" at bounding box center [538, 69] width 61 height 20
click at [93, 162] on button "Banners BETA" at bounding box center [91, 160] width 77 height 29
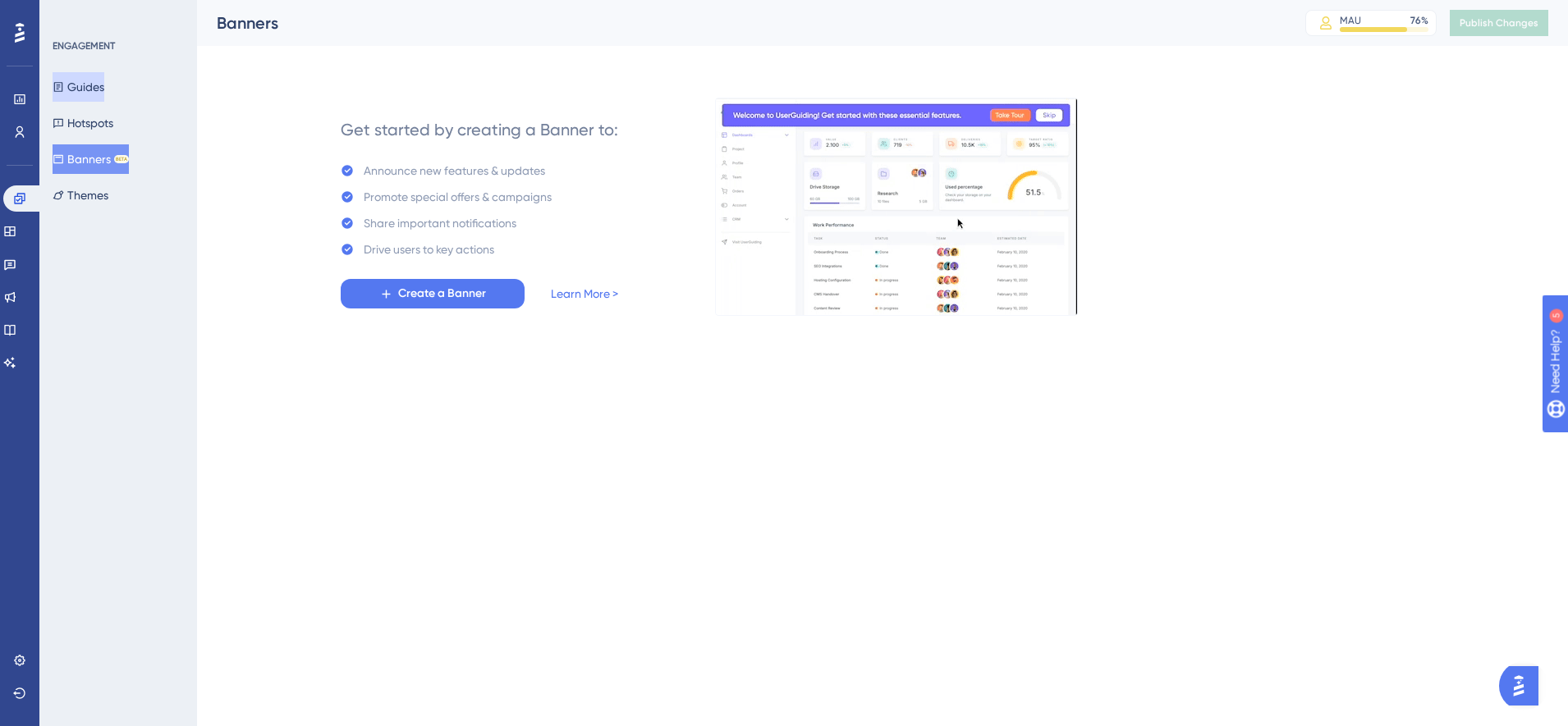
click at [104, 85] on button "Guides" at bounding box center [78, 87] width 52 height 29
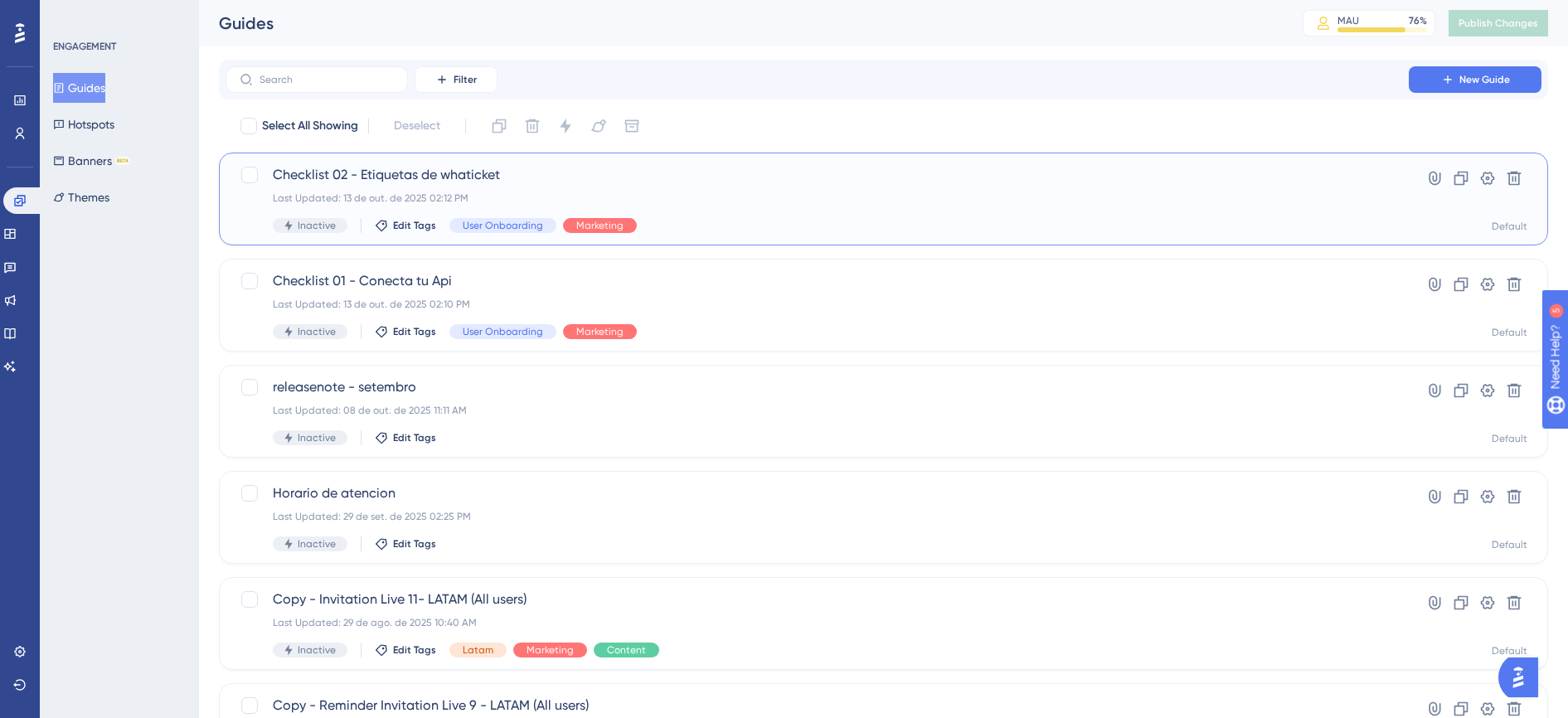
click at [825, 212] on div "Checklist 02 - Etiquetas de whaticket Last Updated: 13 de out. de 2025 02:12 PM…" at bounding box center [817, 199] width 1088 height 68
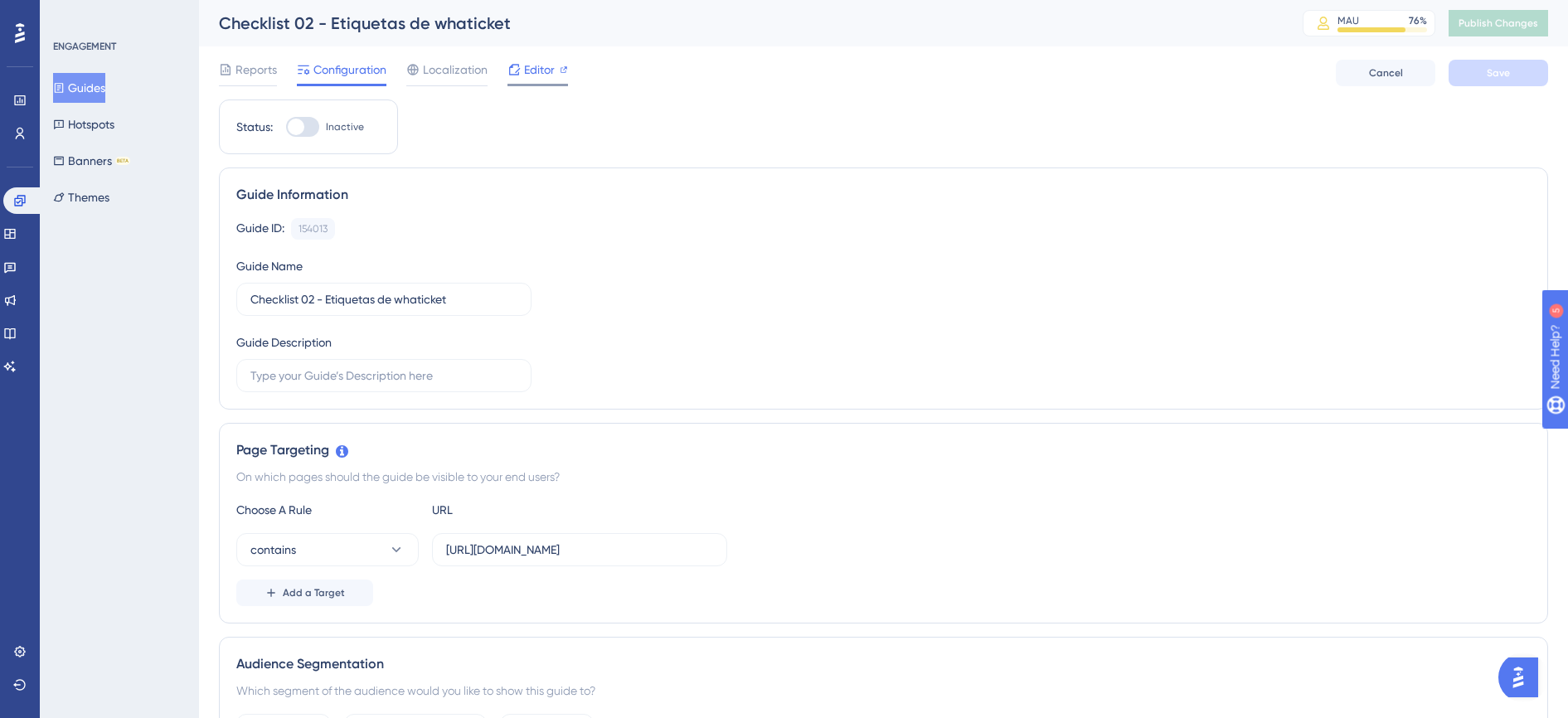
click at [512, 70] on icon at bounding box center [513, 69] width 13 height 13
click at [293, 125] on div at bounding box center [296, 127] width 16 height 16
click at [286, 127] on input "Inactive" at bounding box center [285, 127] width 1 height 1
checkbox input "true"
click at [1368, 69] on button "Cancel" at bounding box center [1385, 73] width 100 height 27
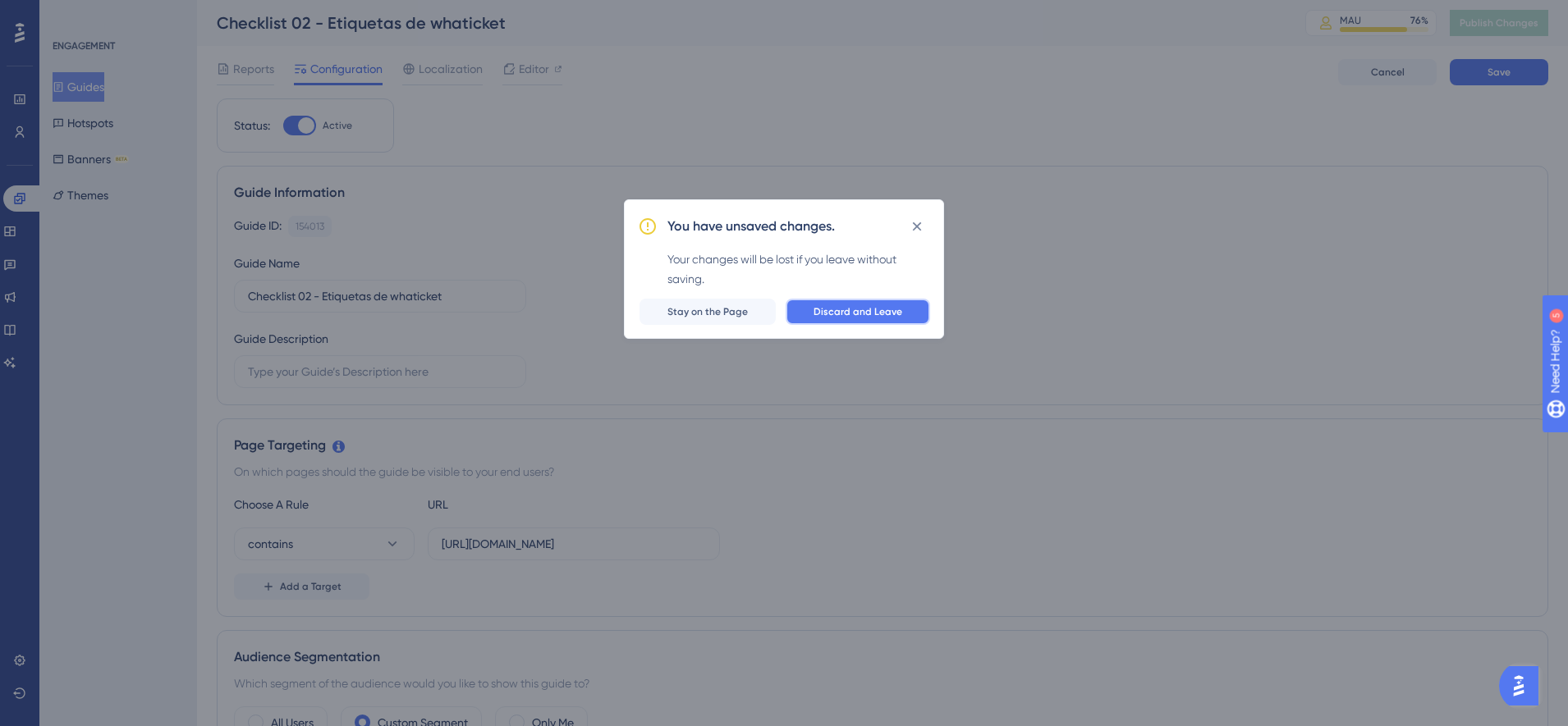
click at [889, 318] on button "Discard and Leave" at bounding box center [858, 312] width 144 height 27
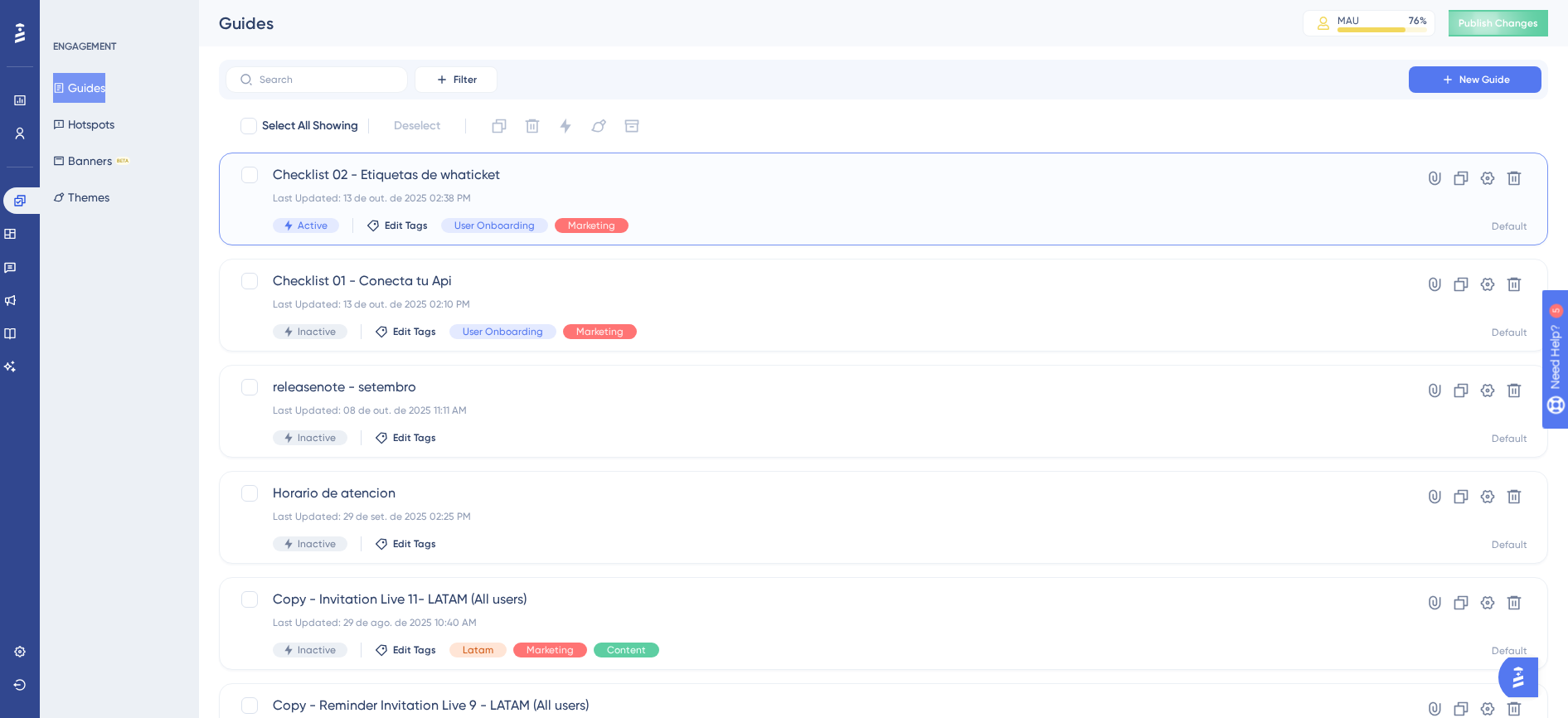
click at [893, 195] on div "Last Updated: 13 de out. de 2025 02:38 PM" at bounding box center [817, 198] width 1088 height 13
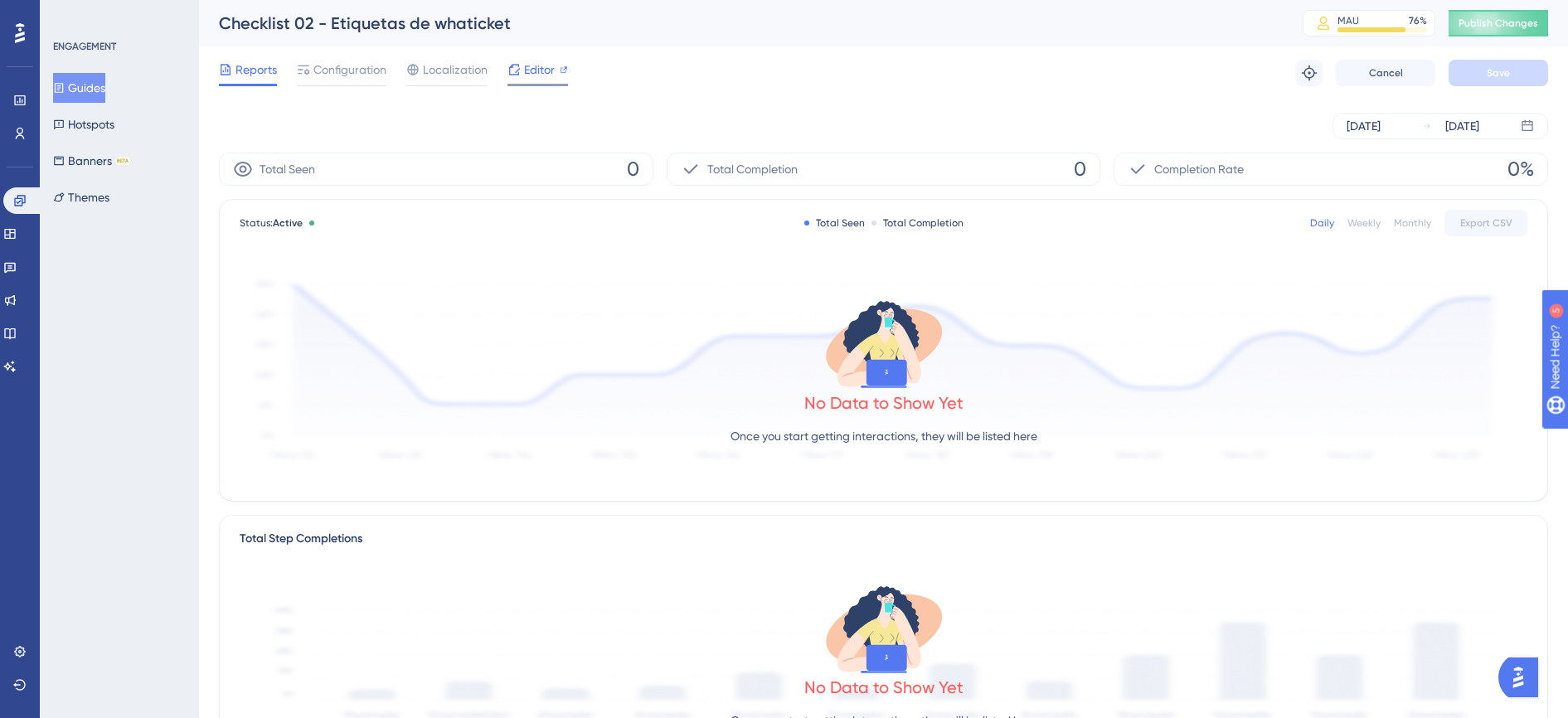
click at [532, 80] on div "Editor" at bounding box center [538, 73] width 61 height 27
click at [16, 654] on icon at bounding box center [19, 651] width 10 height 10
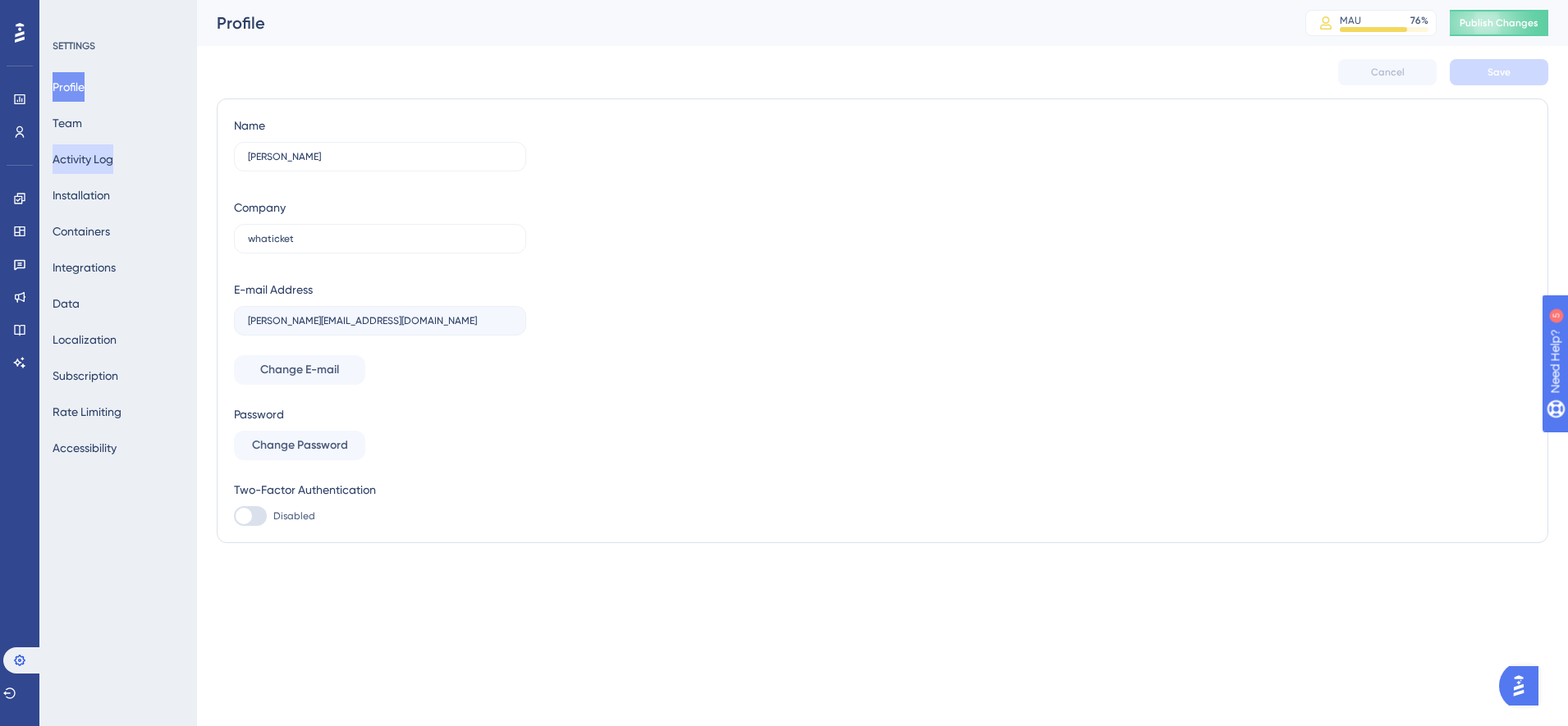
click at [106, 159] on button "Activity Log" at bounding box center [82, 159] width 61 height 29
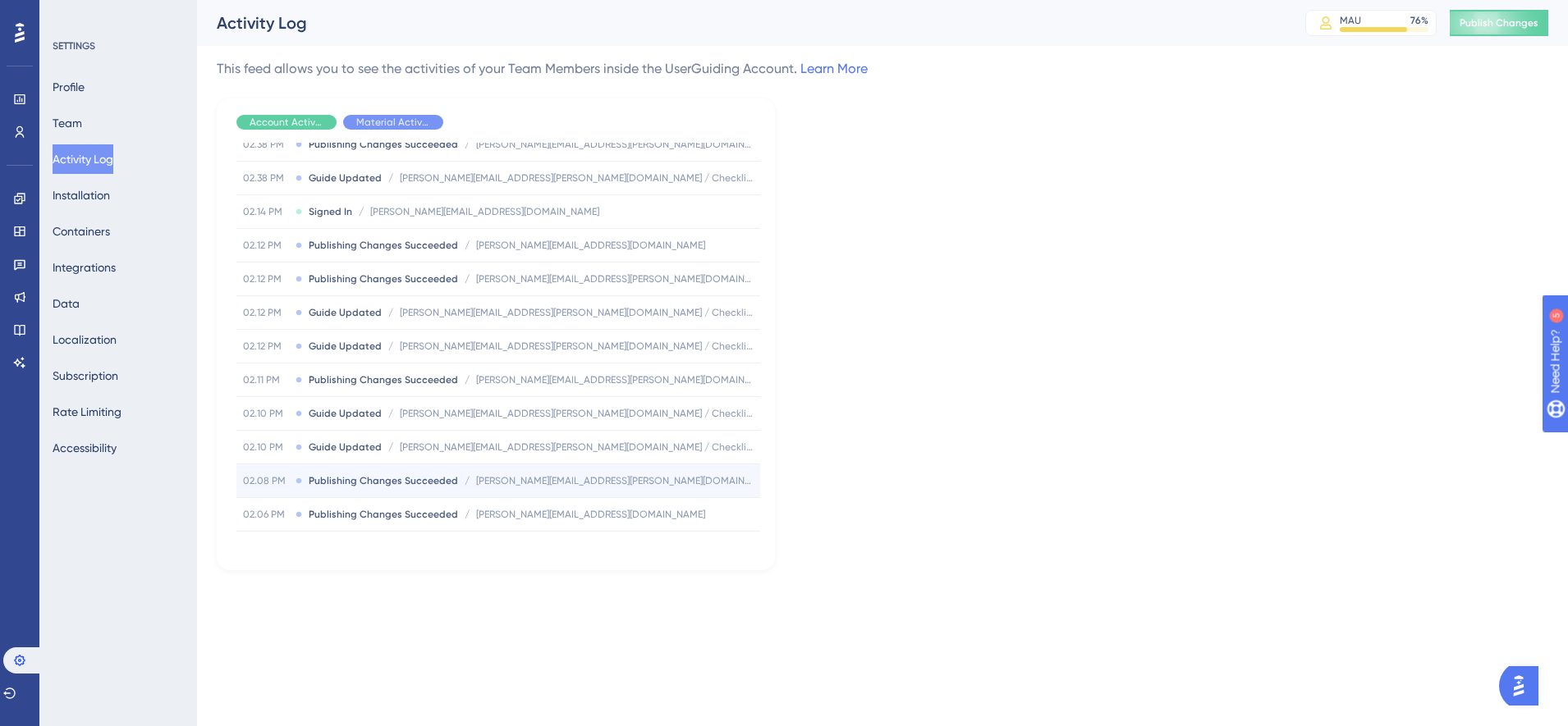
scroll to position [68, 0]
click at [711, 337] on div "02.12 PM Guide Updated / andrea.nicolini@whaticket.com / Checklist 02 - Etiquet…" at bounding box center [498, 345] width 524 height 33
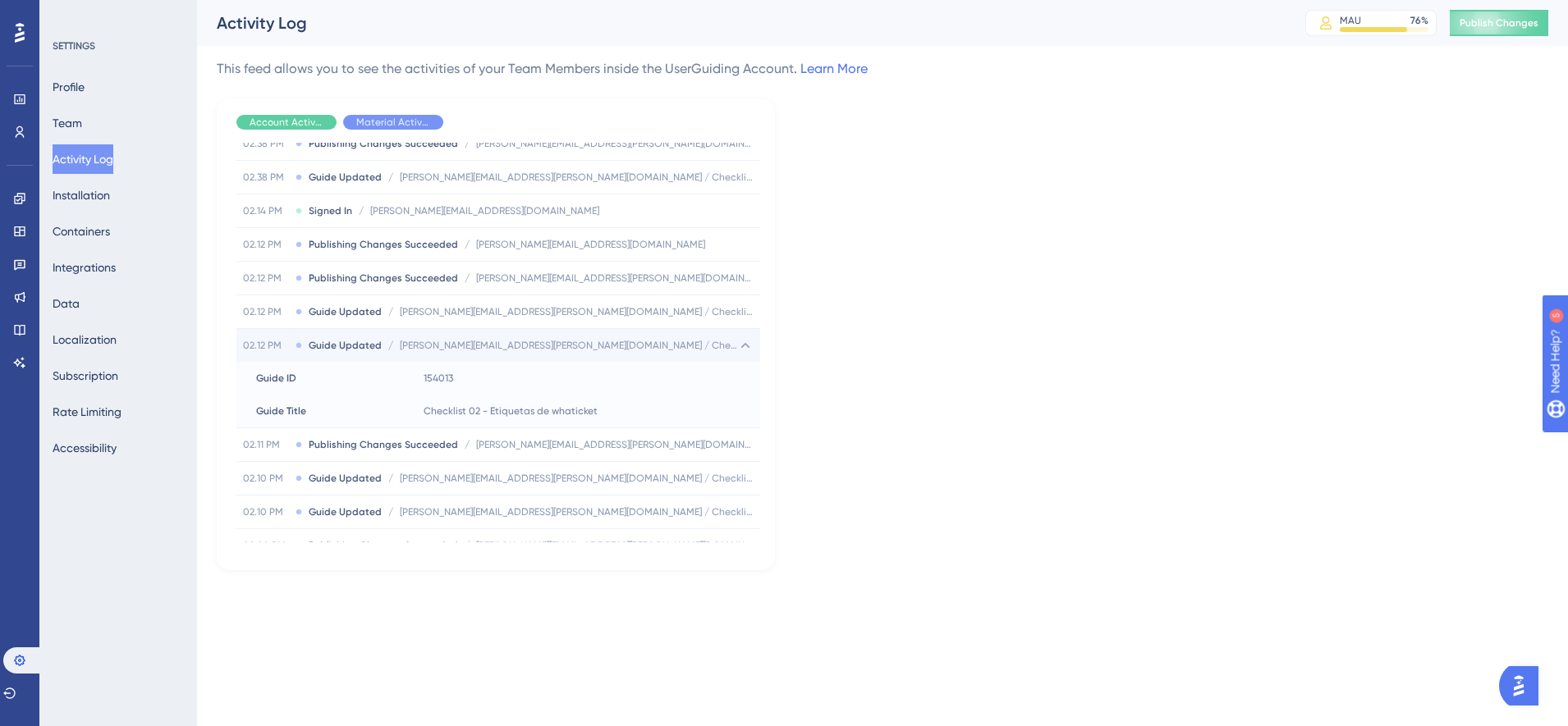
click at [711, 337] on div "02.12 PM Guide Updated / andrea.nicolini@whaticket.com / Checklist 02 - Etiquet…" at bounding box center [498, 345] width 524 height 33
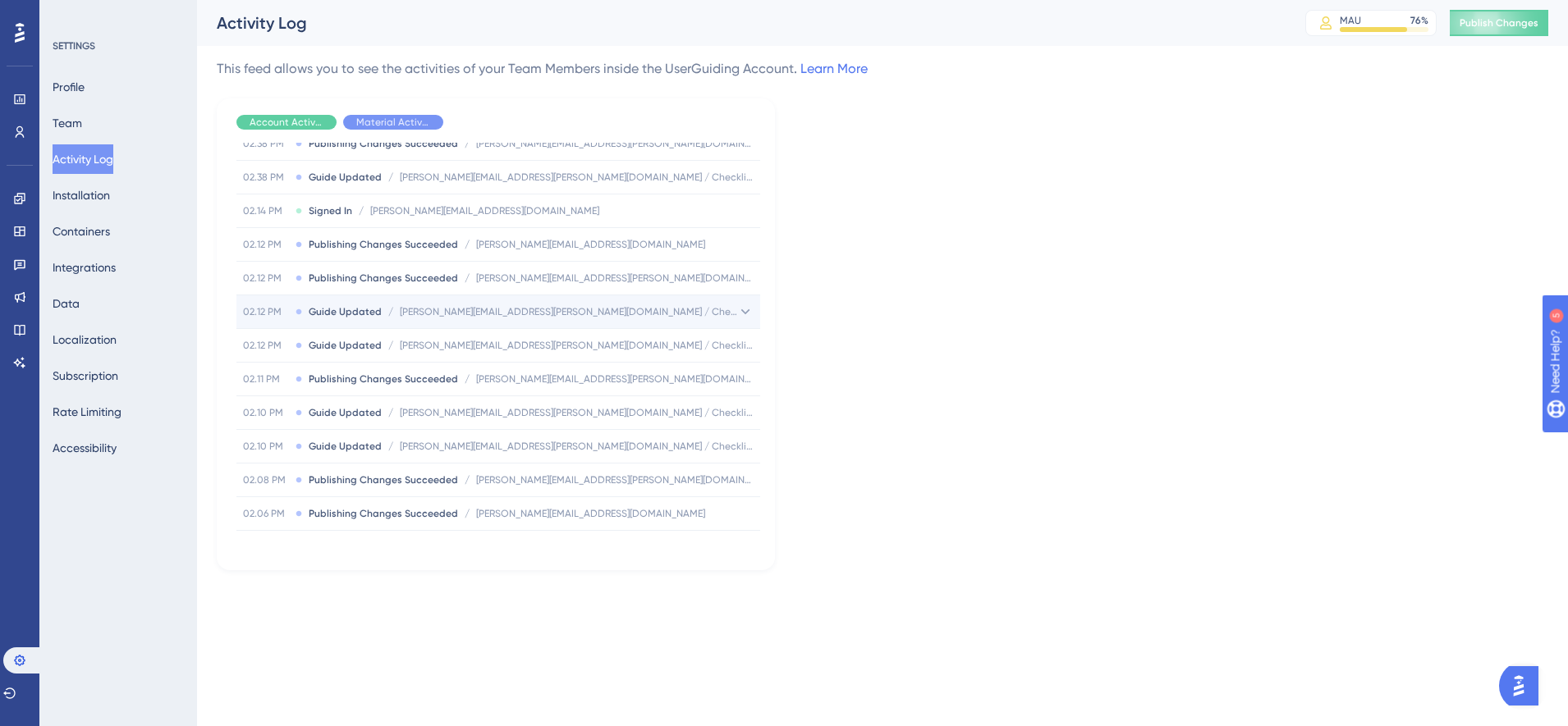
click at [714, 309] on span "andrea.nicolini@whaticket.com / Checklist 02 - Etiquetas de whaticket" at bounding box center [568, 312] width 337 height 13
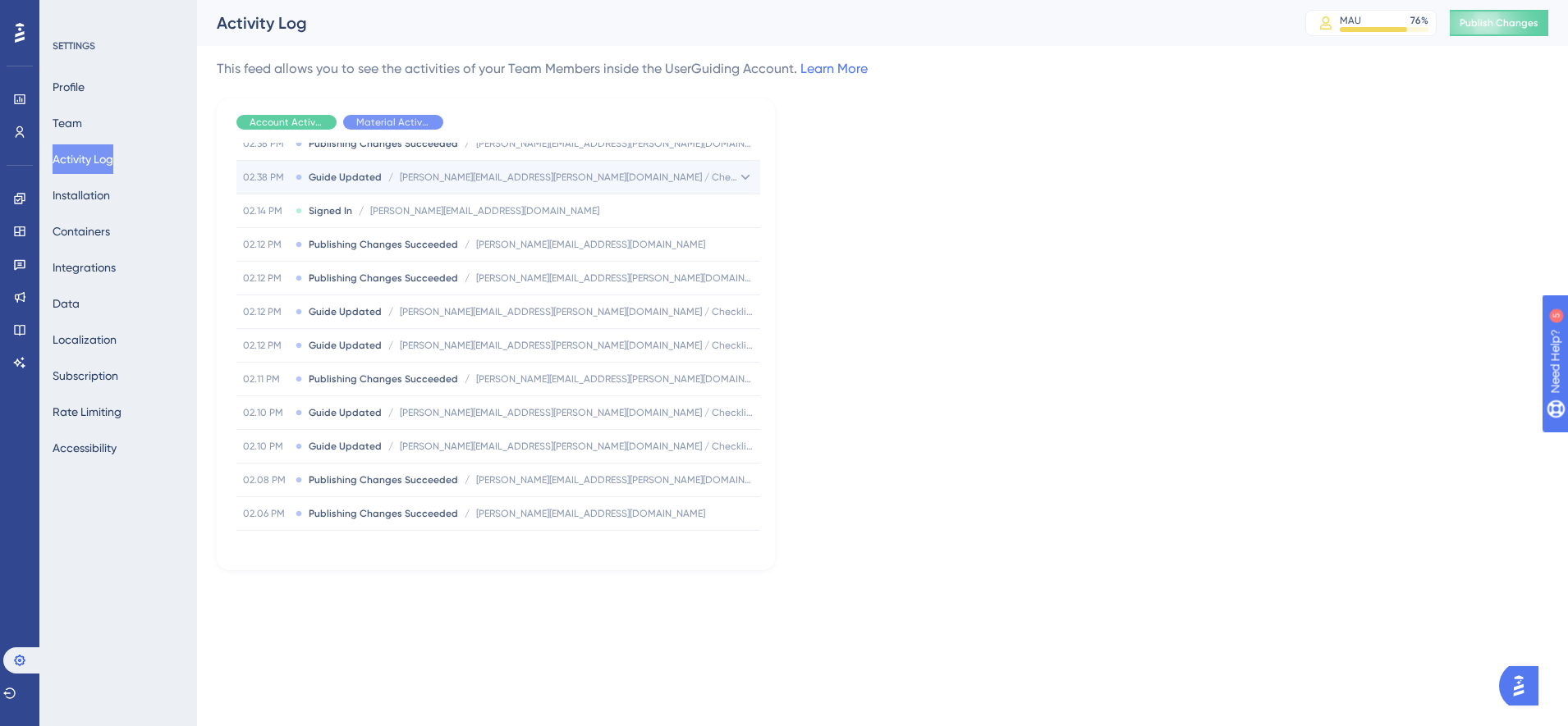
click at [670, 179] on span "andrea.nicolini@whaticket.com / Checklist 02 - Etiquetas de whaticket" at bounding box center [568, 177] width 337 height 13
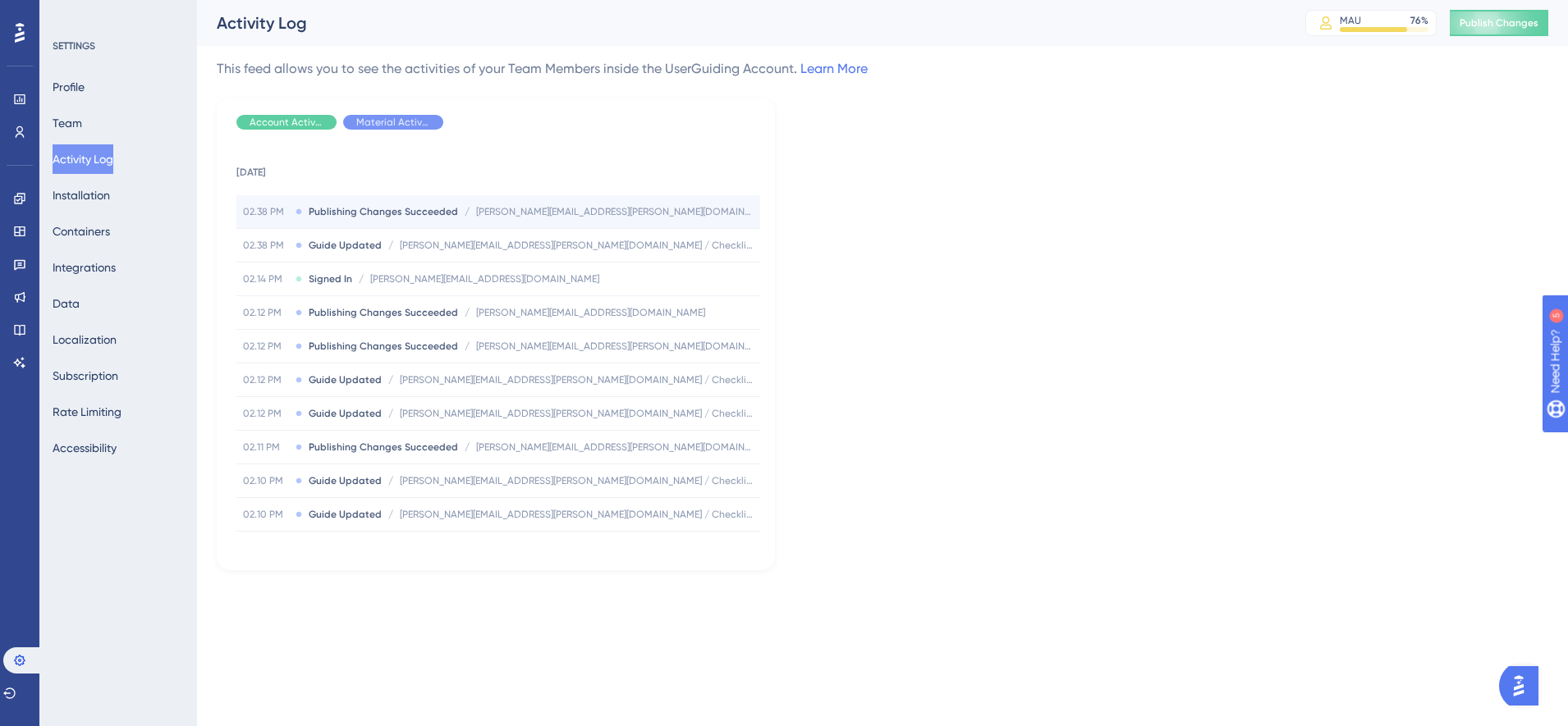
click at [664, 215] on div "02.38 PM Publishing Changes Succeeded / andrea.nicolini@whaticket.com andrea.ni…" at bounding box center [498, 212] width 524 height 33
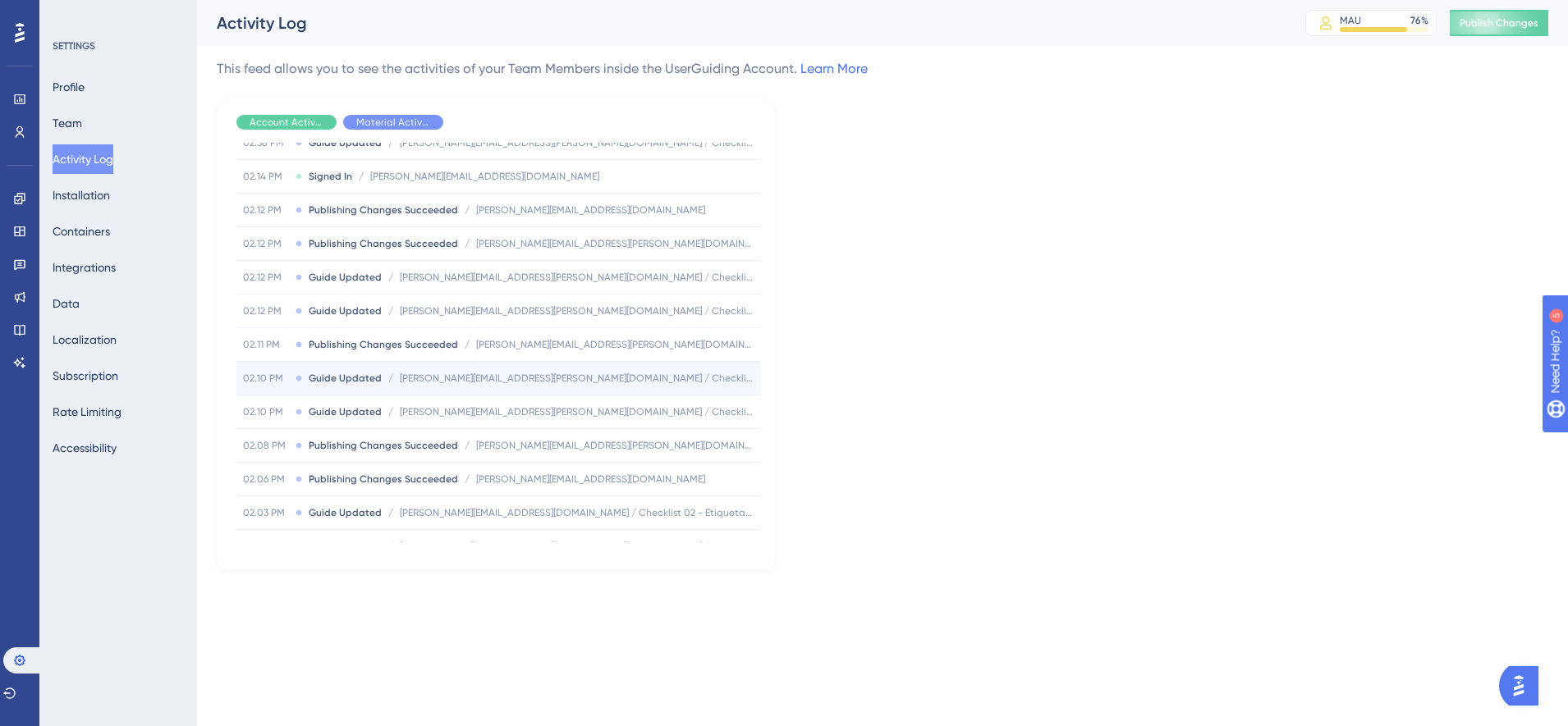
scroll to position [171, 0]
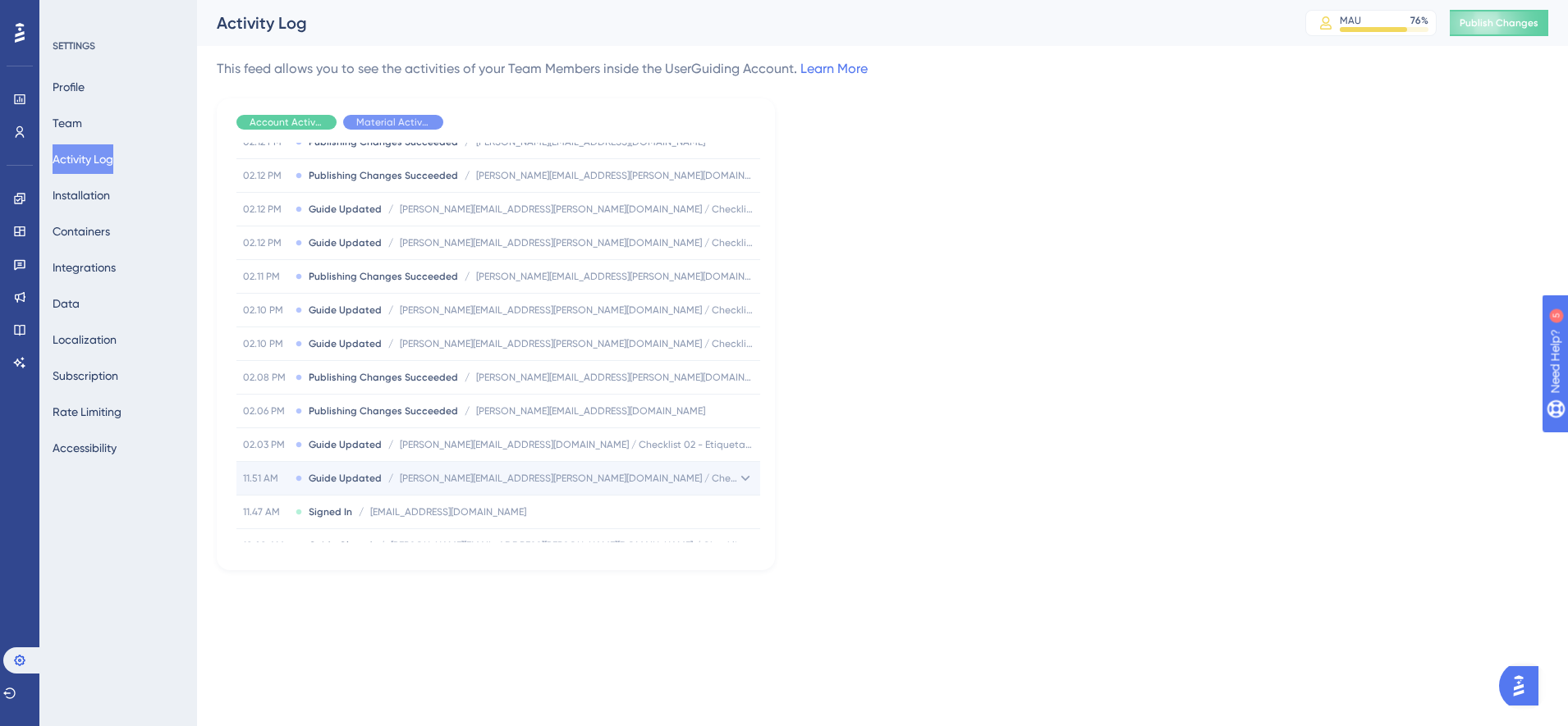
click at [705, 480] on span "andrea.nicolini@whaticket.com / Checklist 02 - Etiquetas de whaticket" at bounding box center [568, 478] width 337 height 13
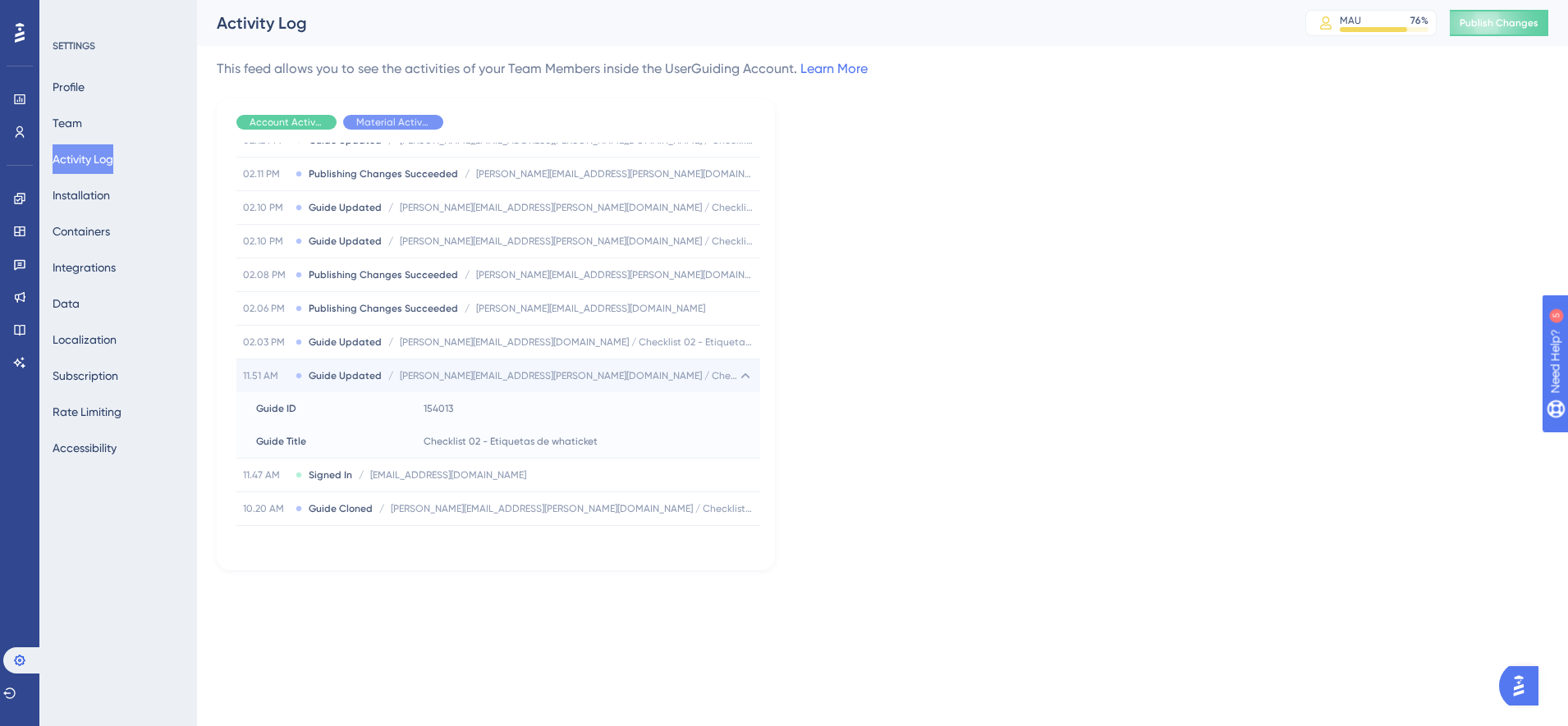
click at [668, 367] on div "11.51 AM Guide Updated / andrea.nicolini@whaticket.com / Checklist 02 - Etiquet…" at bounding box center [498, 376] width 524 height 33
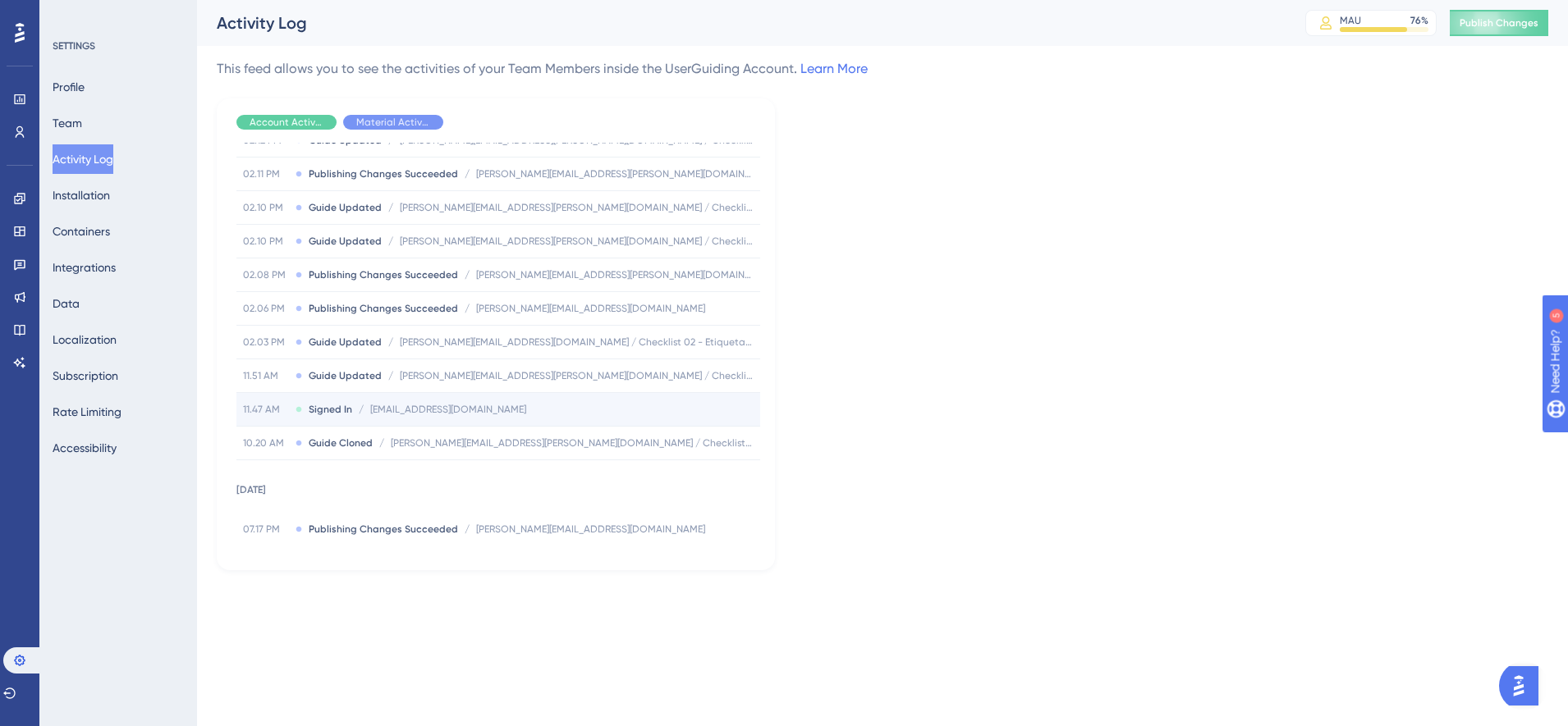
click at [422, 414] on span "hola@whaticket.com" at bounding box center [448, 408] width 156 height 13
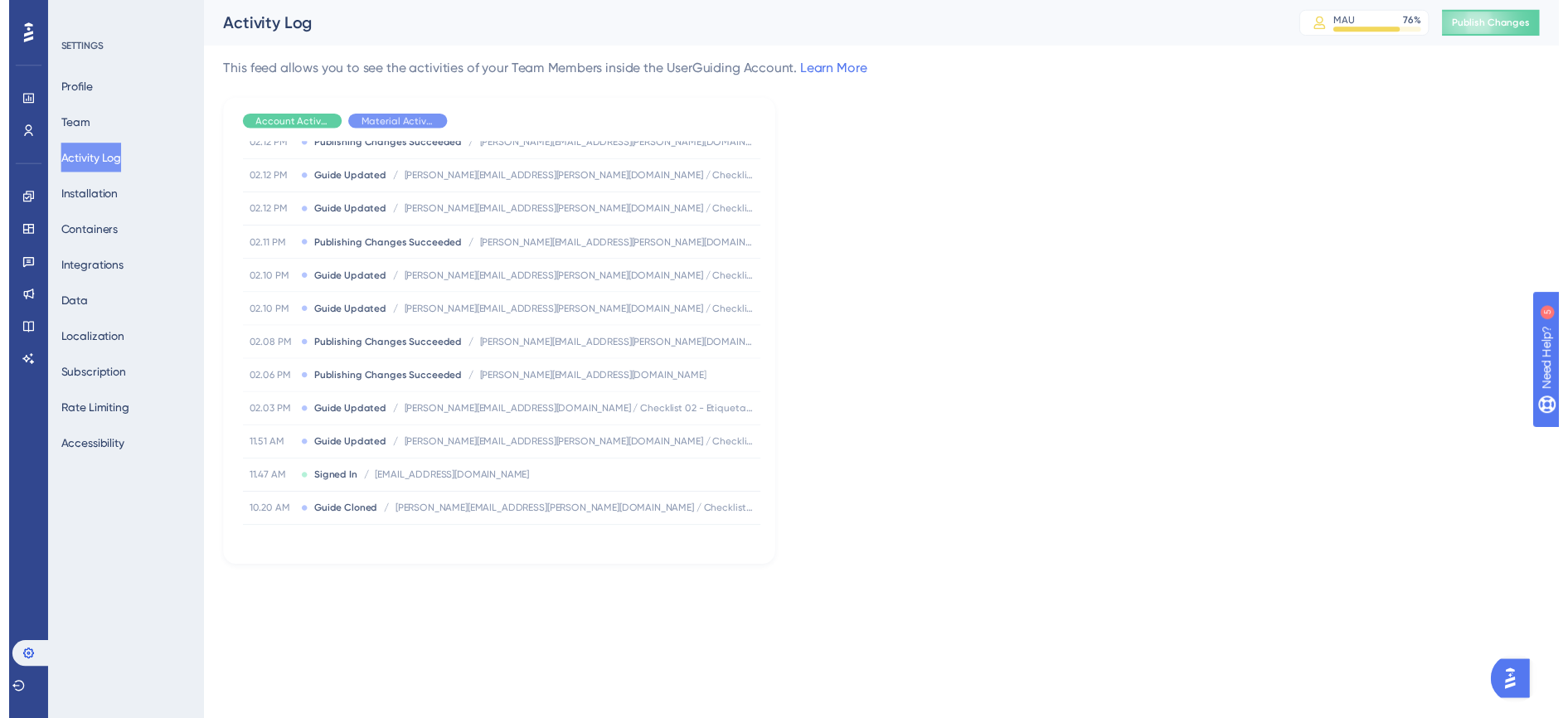
scroll to position [0, 0]
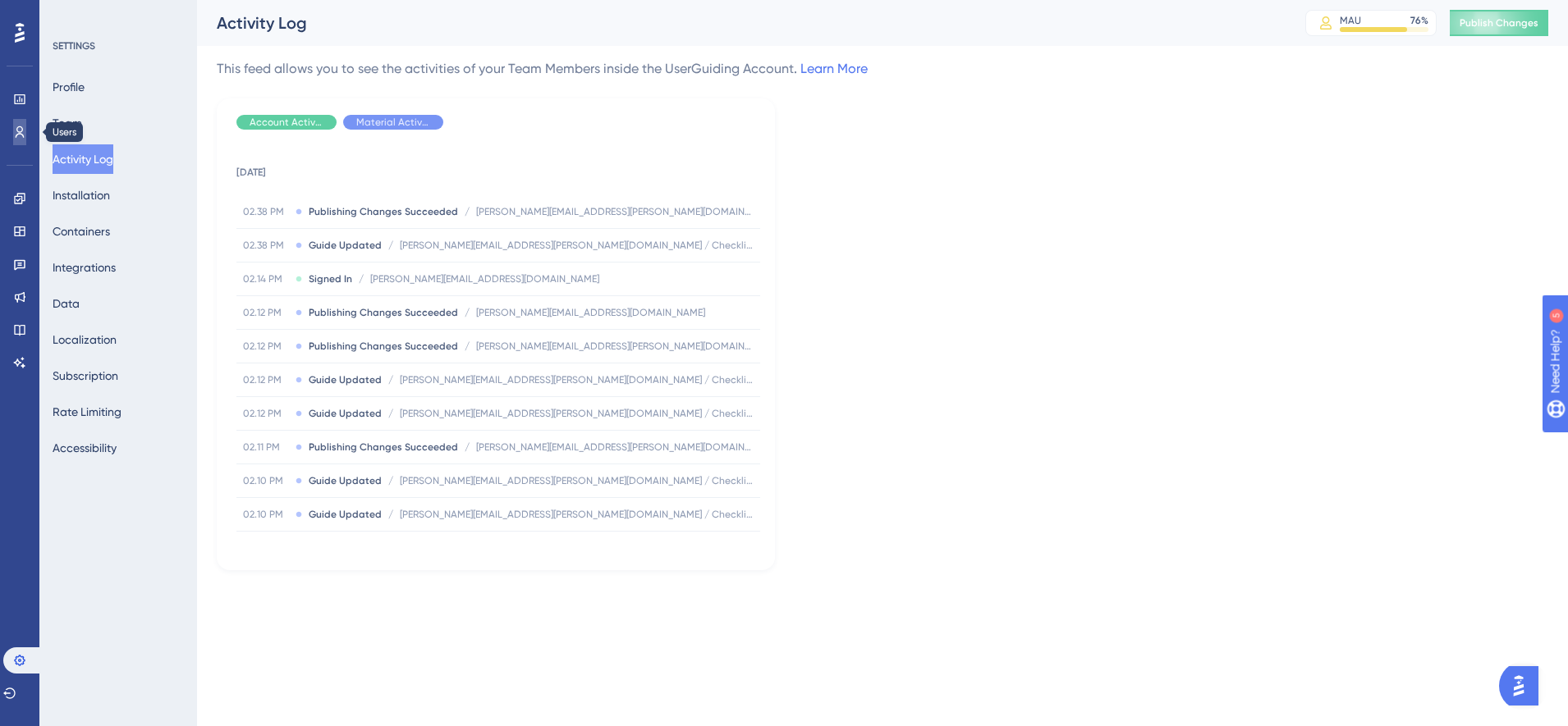
click at [20, 132] on icon at bounding box center [20, 131] width 9 height 11
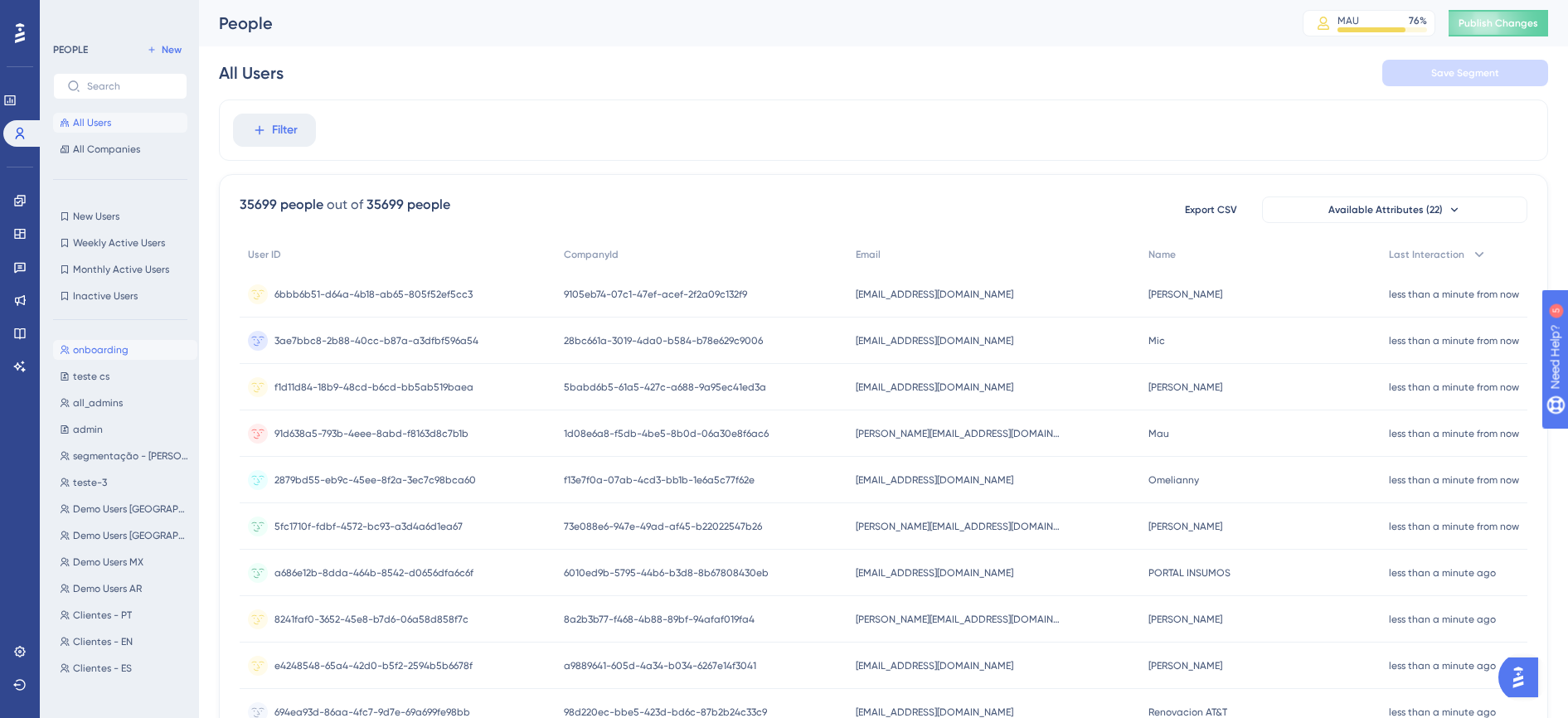
click at [113, 354] on span "onboarding" at bounding box center [101, 349] width 56 height 13
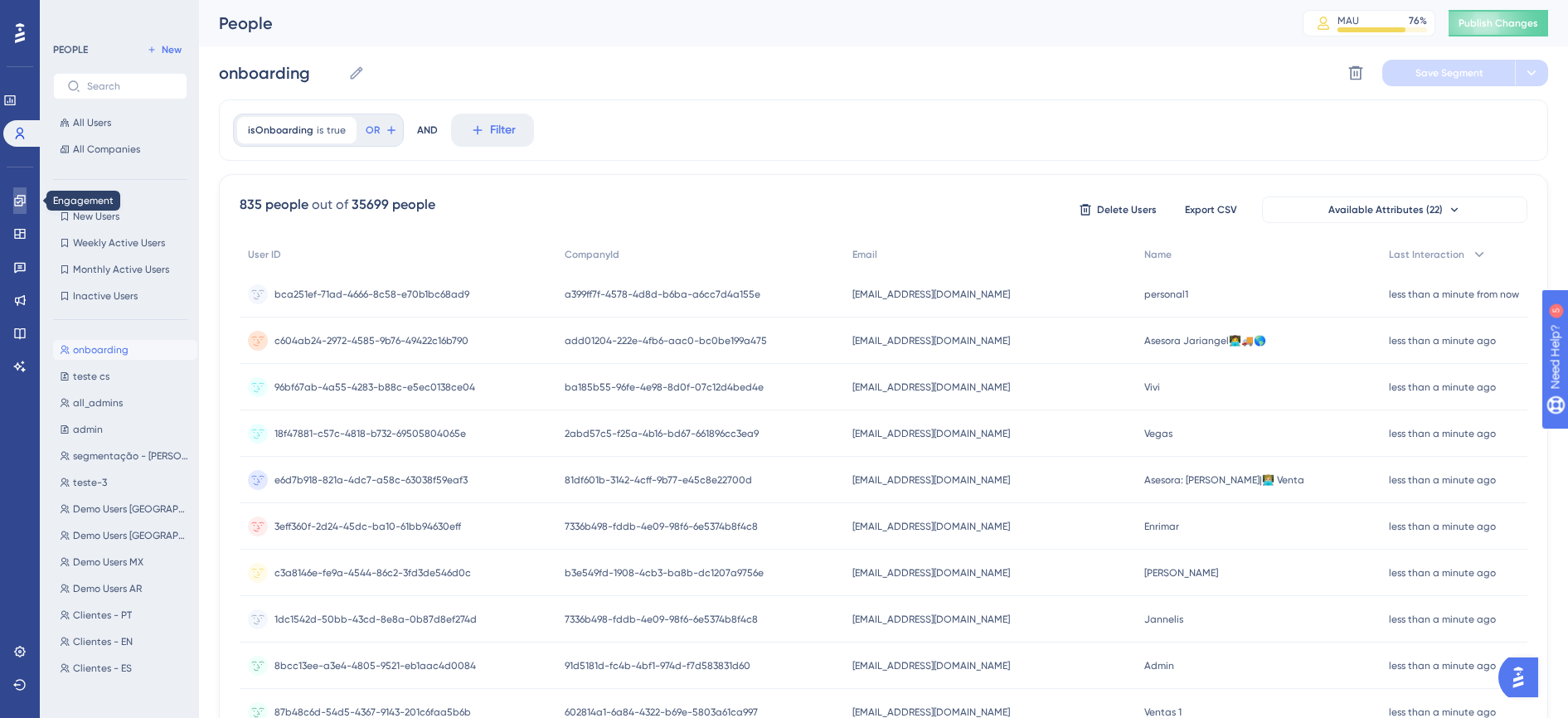
click at [15, 196] on icon at bounding box center [19, 200] width 13 height 13
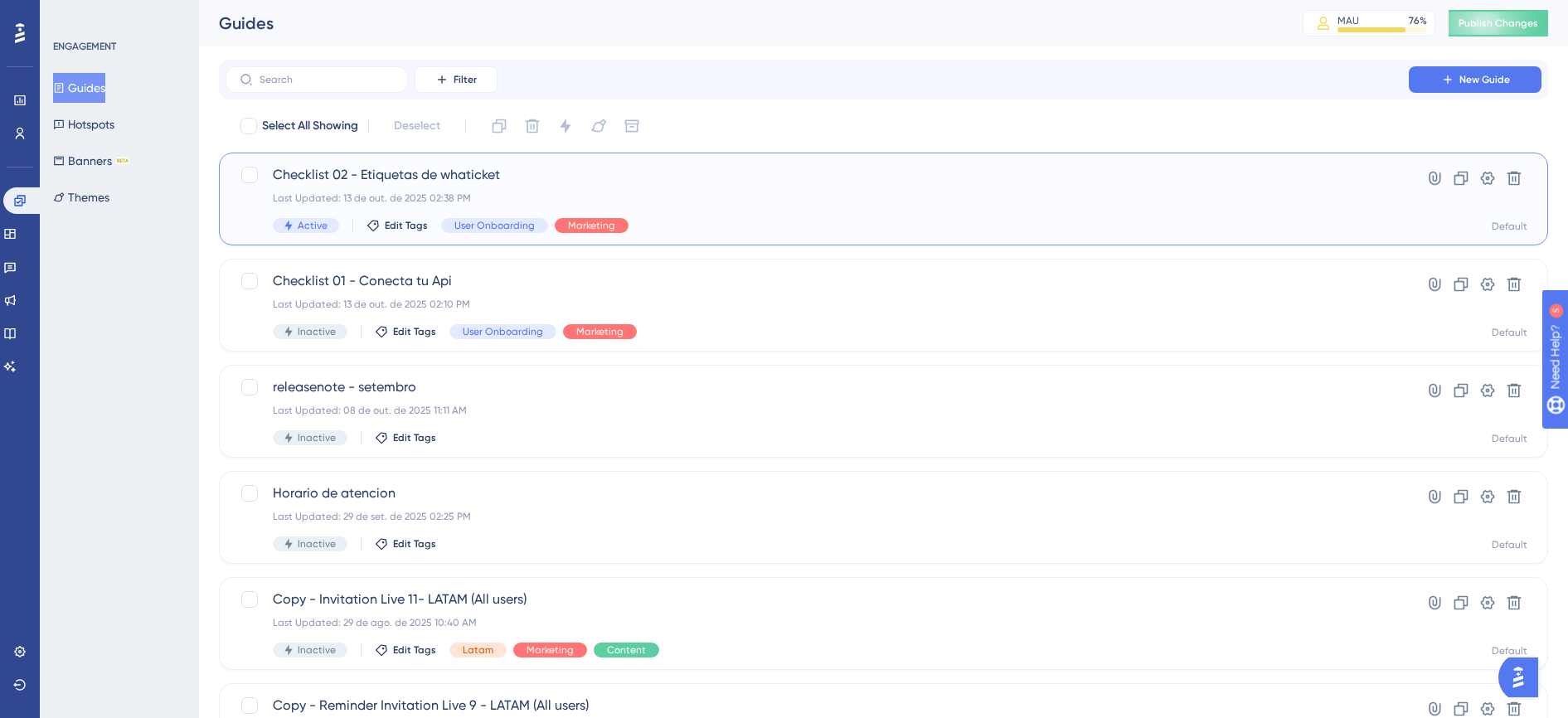
click at [739, 207] on div "Checklist 02 - Etiquetas de whaticket Last Updated: 13 de out. de 2025 02:38 PM…" at bounding box center [817, 199] width 1088 height 68
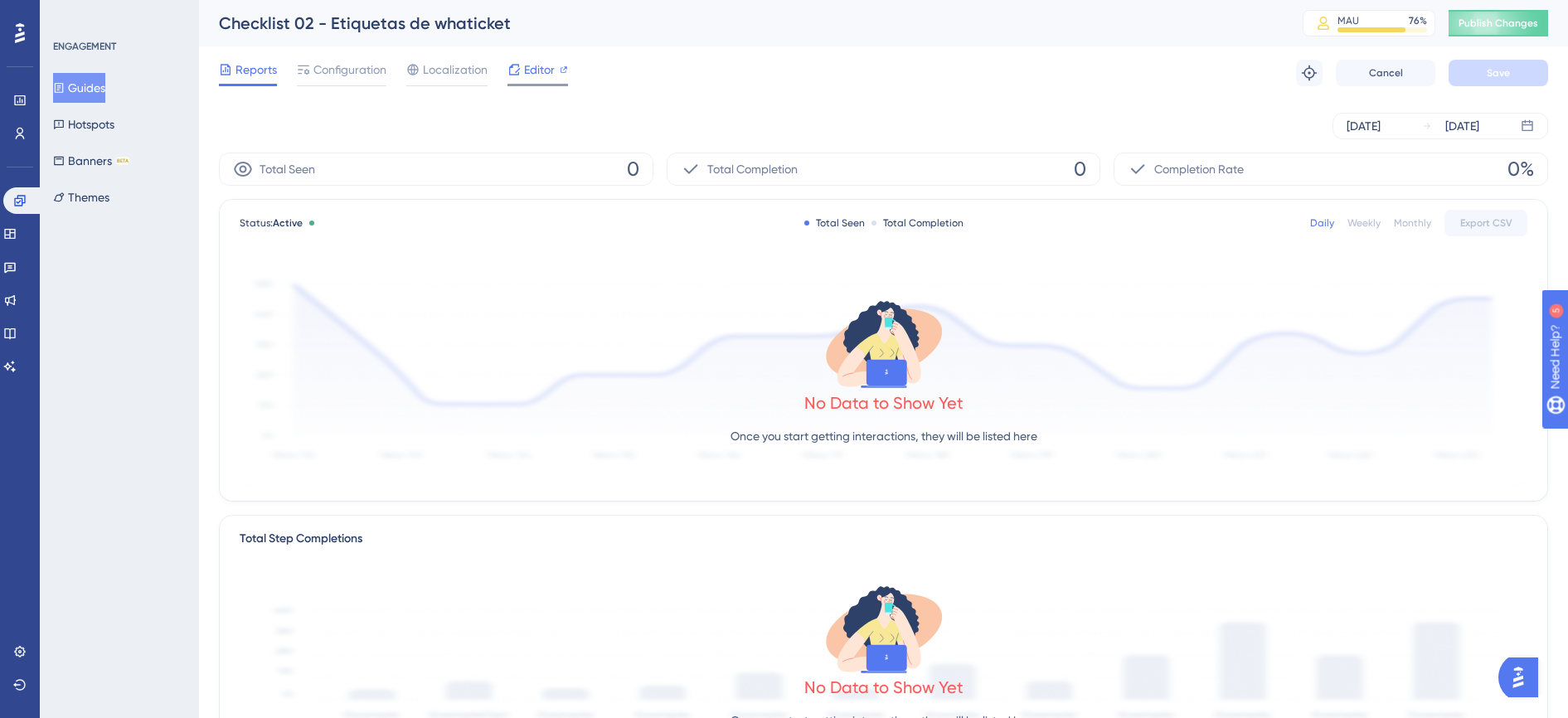
click at [540, 75] on span "Editor" at bounding box center [539, 69] width 30 height 20
click at [10, 202] on link at bounding box center [23, 200] width 40 height 27
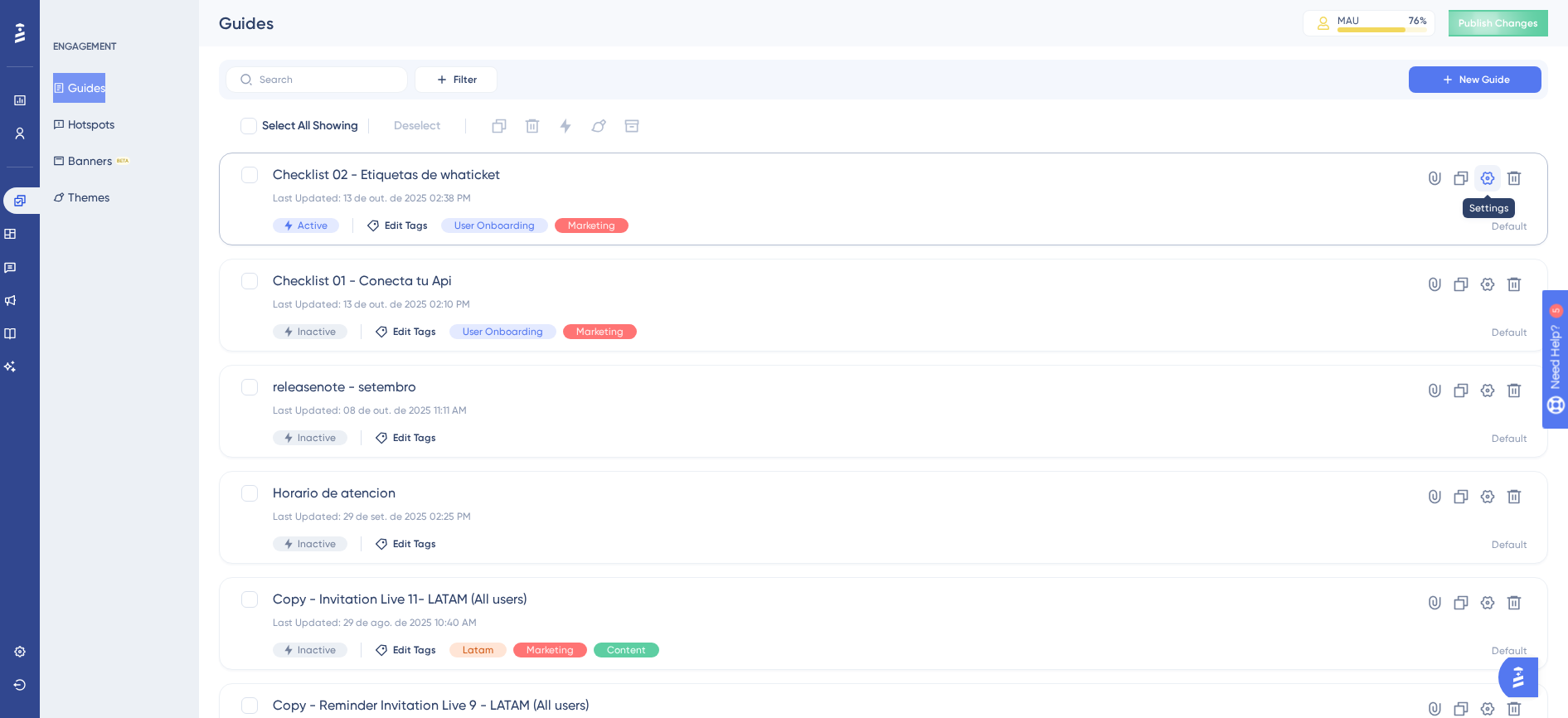
click at [1490, 184] on icon at bounding box center [1488, 178] width 14 height 13
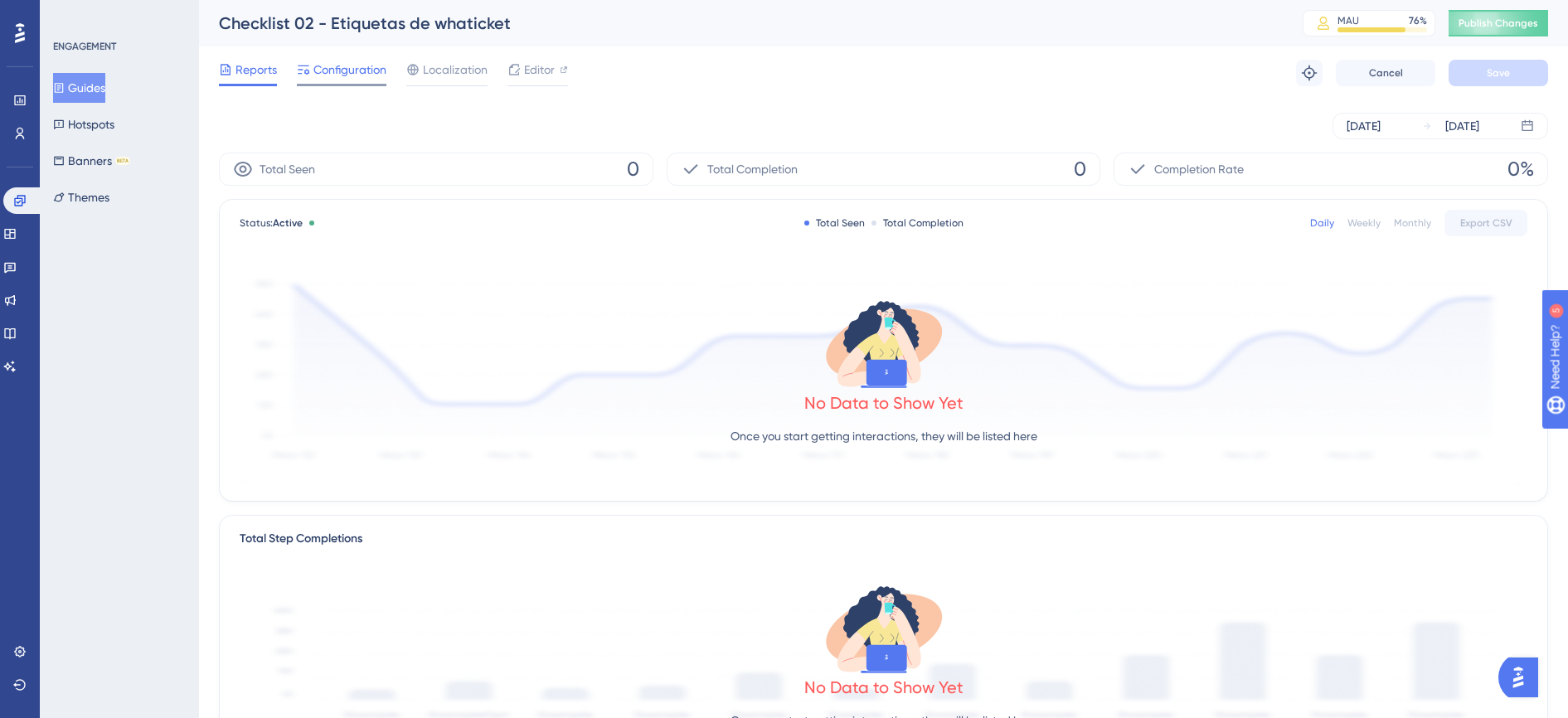
click at [332, 81] on div "Configuration" at bounding box center [341, 73] width 89 height 27
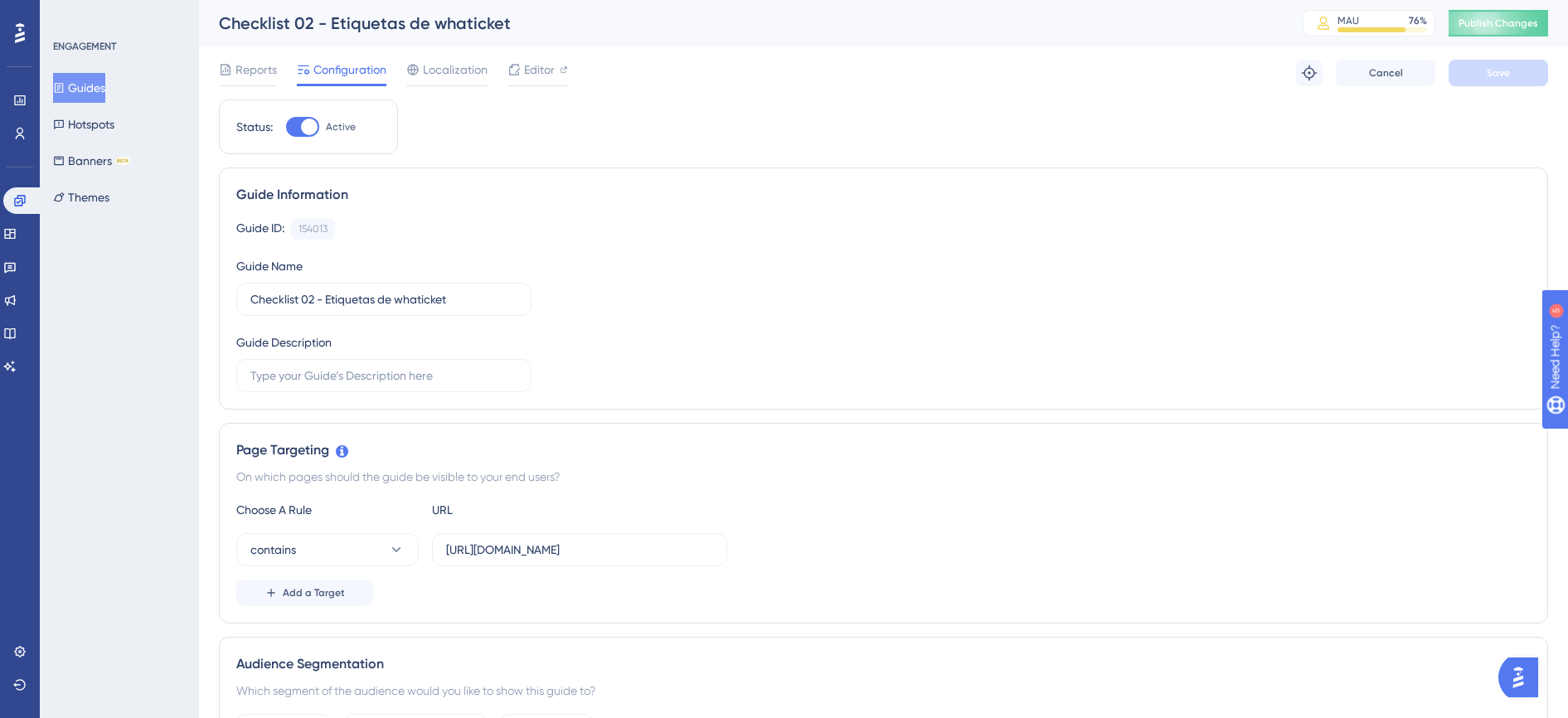
click at [304, 127] on div at bounding box center [309, 127] width 16 height 16
click at [286, 127] on input "Active" at bounding box center [285, 127] width 1 height 1
checkbox input "false"
click at [1524, 72] on button "Save" at bounding box center [1498, 73] width 100 height 27
click at [1512, 22] on span "Publish Changes" at bounding box center [1499, 23] width 80 height 13
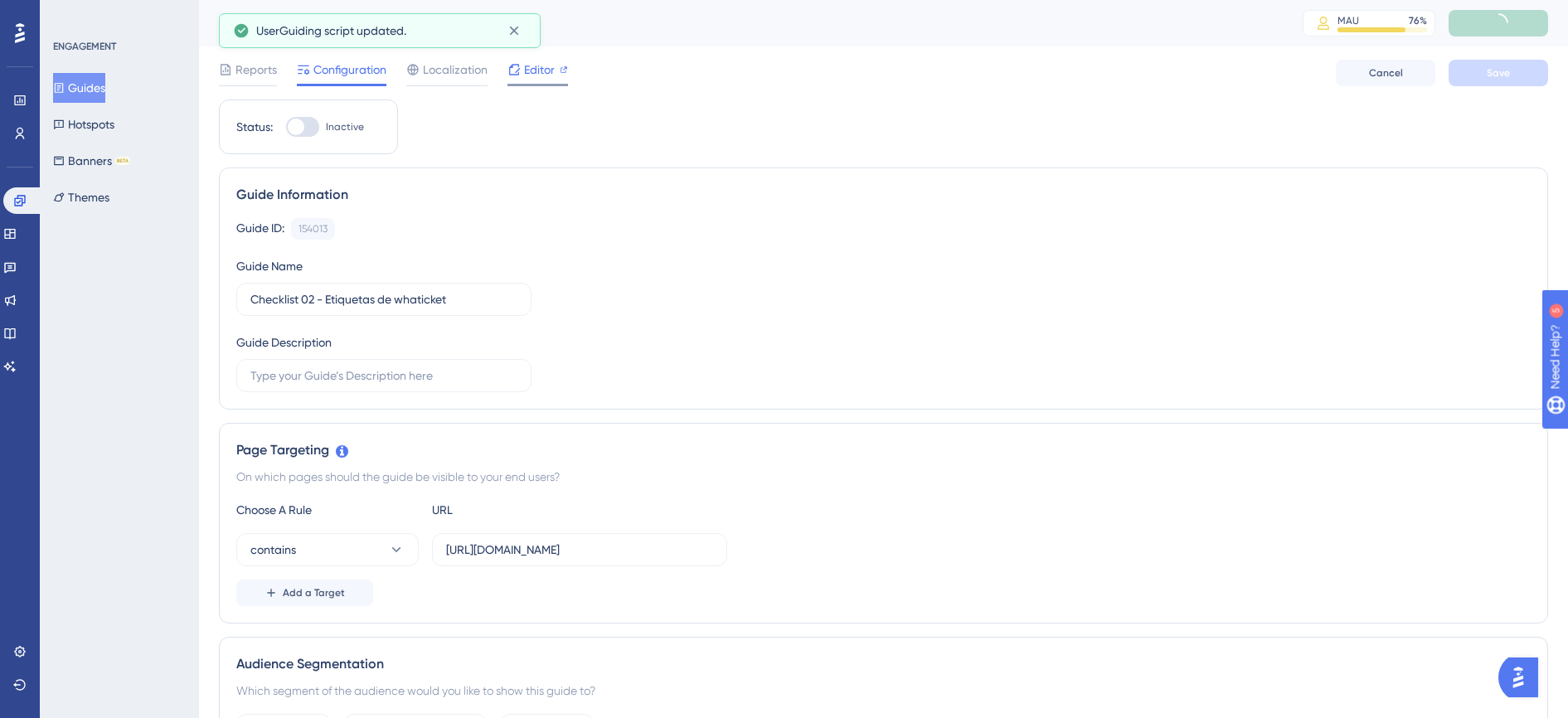
click at [541, 70] on span "Editor" at bounding box center [539, 69] width 30 height 20
click at [80, 85] on button "Guides" at bounding box center [79, 88] width 52 height 29
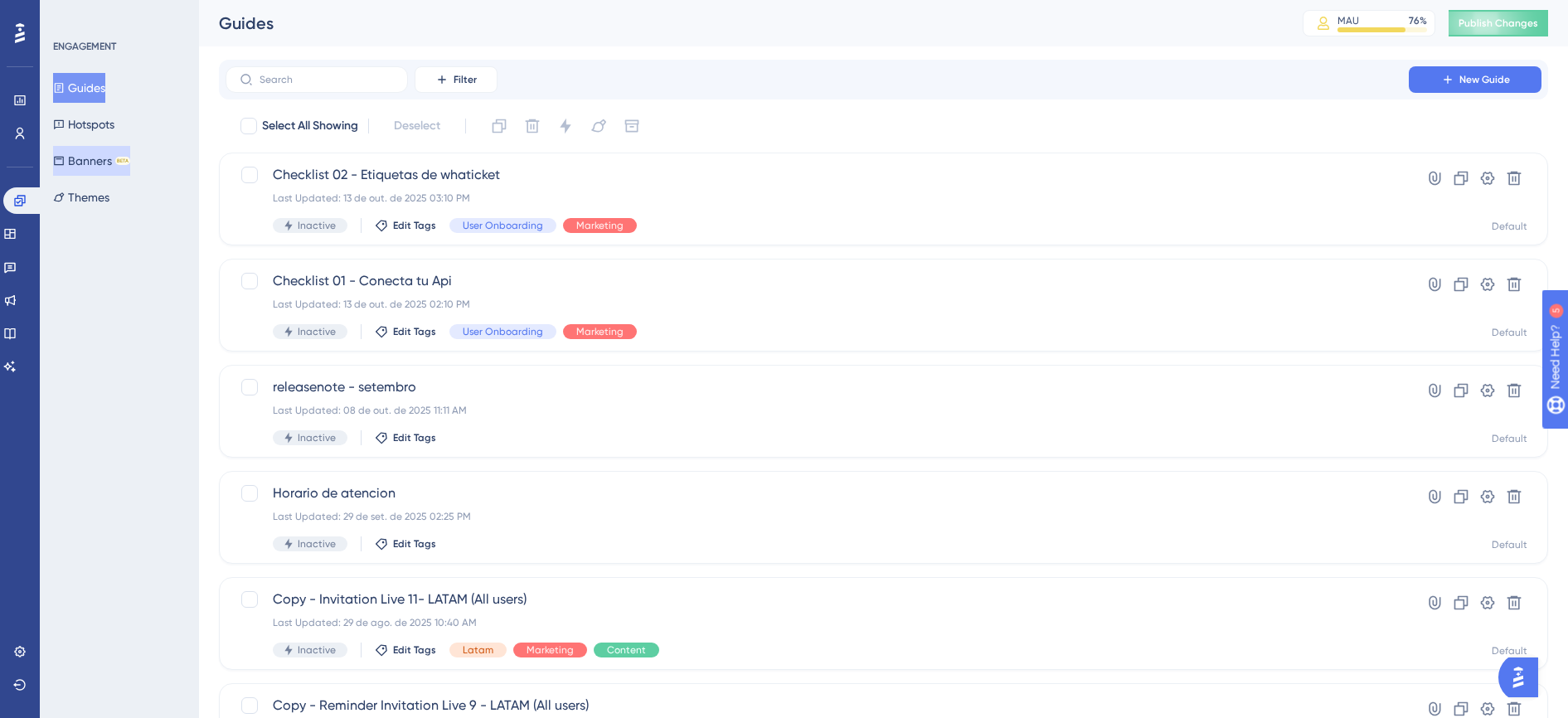
click at [102, 167] on button "Banners BETA" at bounding box center [91, 160] width 77 height 29
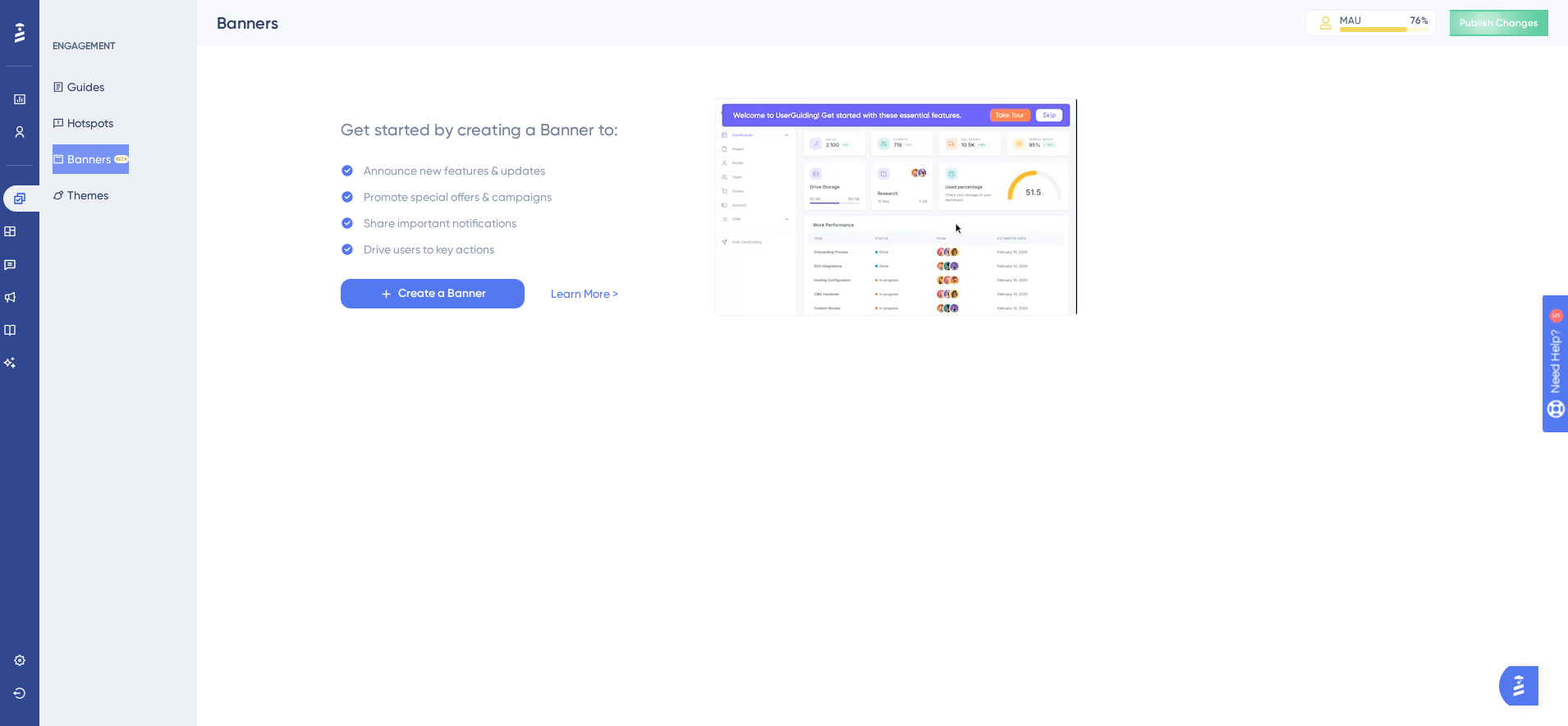
click at [416, 367] on html "Performance Users Engagement Widgets Feedback Product Updates Knowledge Base AI…" at bounding box center [784, 184] width 1568 height 367
